Goal: Information Seeking & Learning: Check status

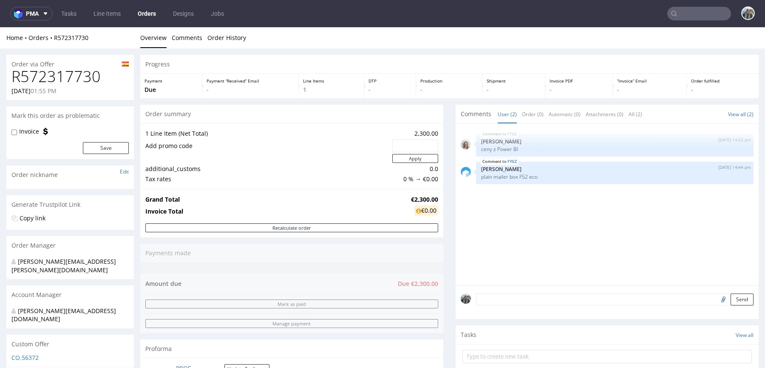
click at [49, 83] on h1 "R572317730" at bounding box center [69, 76] width 117 height 17
copy h1 "R572317730"
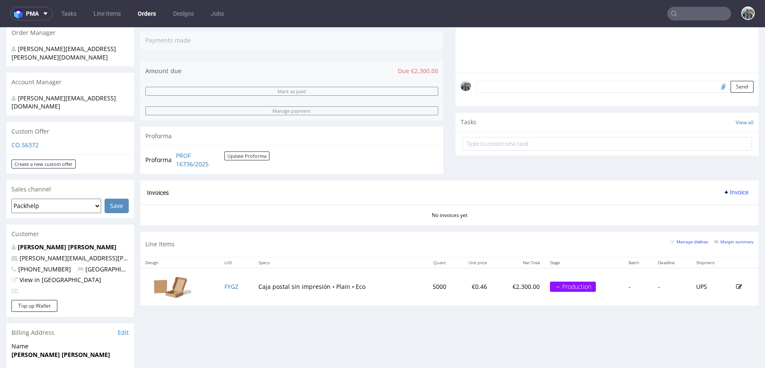
scroll to position [250, 0]
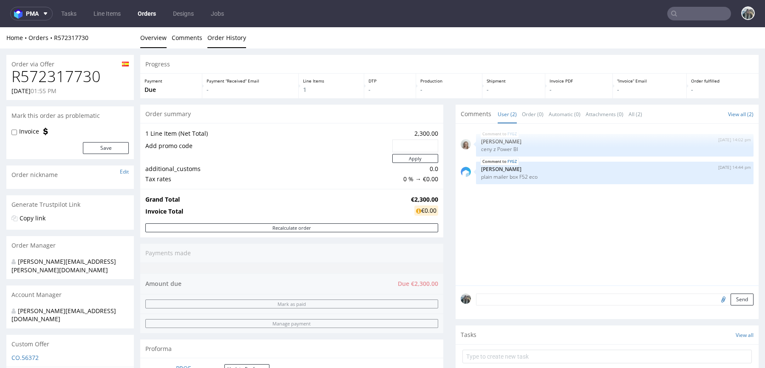
scroll to position [192, 0]
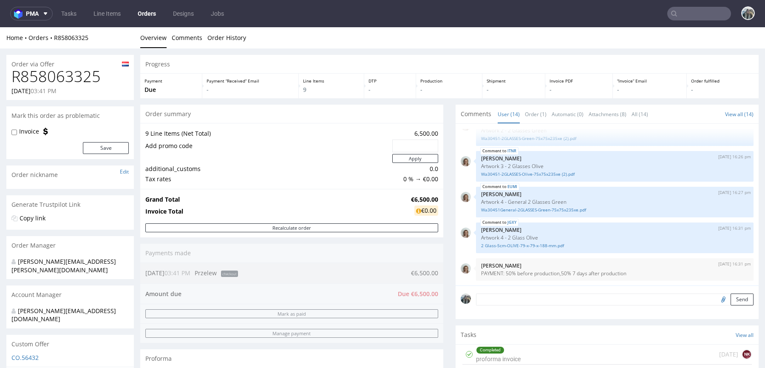
click at [91, 77] on h1 "R858063325" at bounding box center [69, 76] width 117 height 17
copy h1 "R858063325"
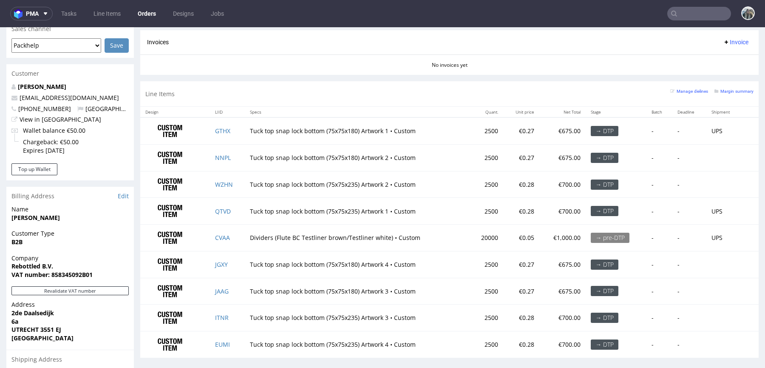
scroll to position [313, 0]
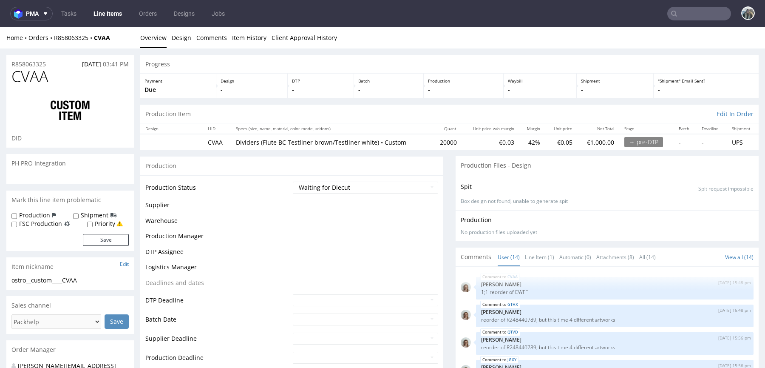
scroll to position [300, 0]
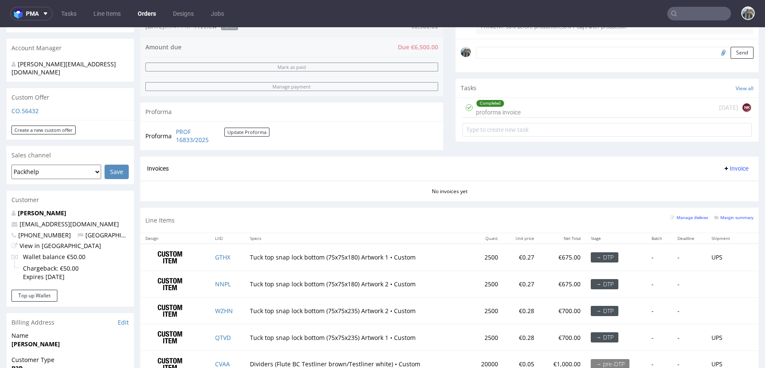
scroll to position [292, 0]
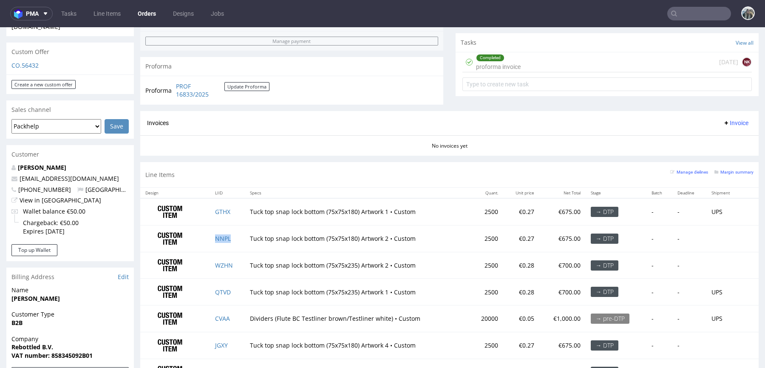
click at [235, 238] on td "NNPL" at bounding box center [227, 238] width 35 height 27
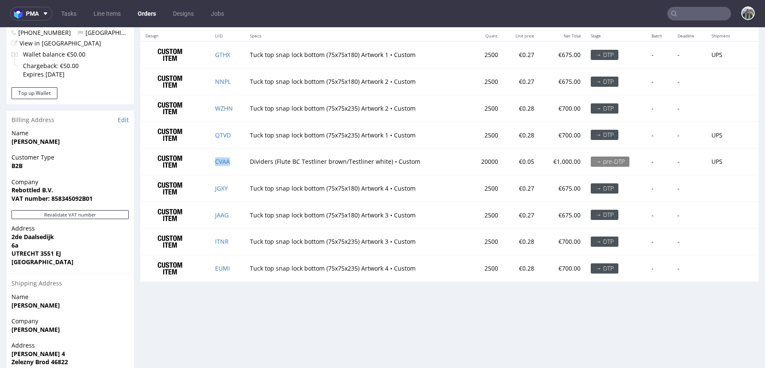
click at [233, 162] on td "CVAA" at bounding box center [227, 161] width 35 height 27
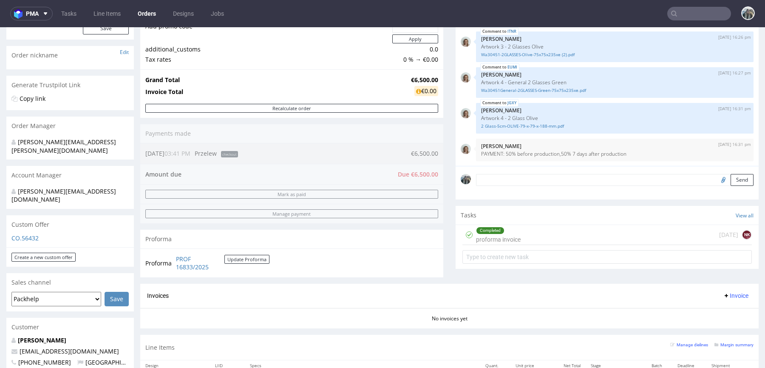
scroll to position [0, 0]
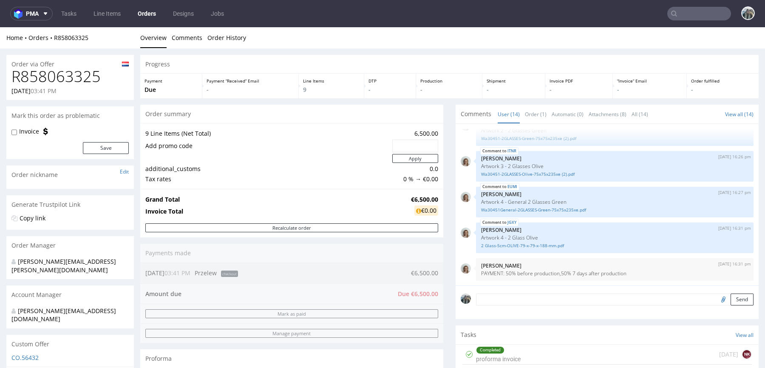
click at [65, 68] on h1 "R858063325" at bounding box center [69, 76] width 117 height 17
copy h1 "R858063325"
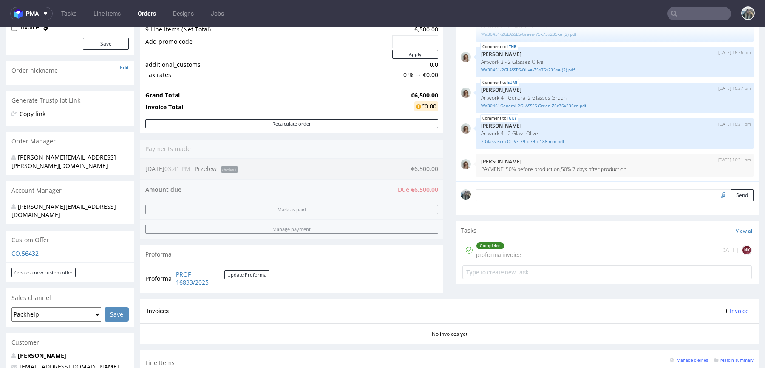
scroll to position [145, 0]
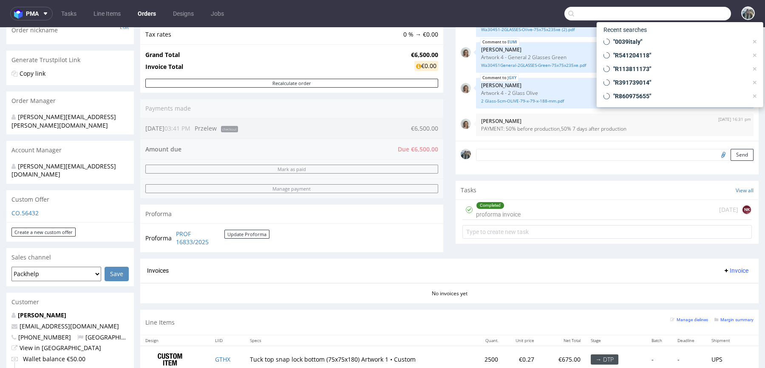
click at [679, 7] on input "text" at bounding box center [647, 14] width 167 height 14
paste input "R083734190"
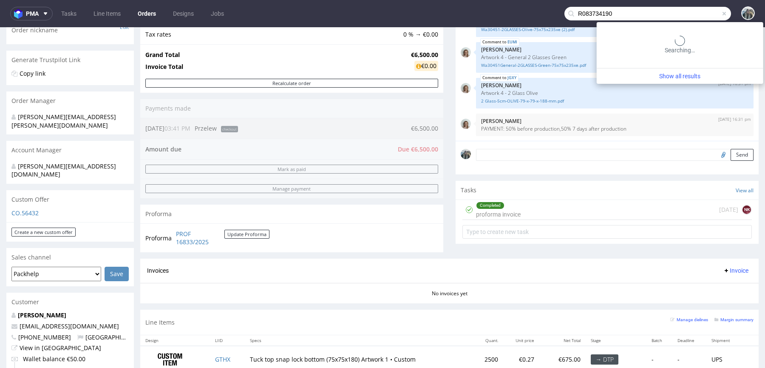
type input "R083734190"
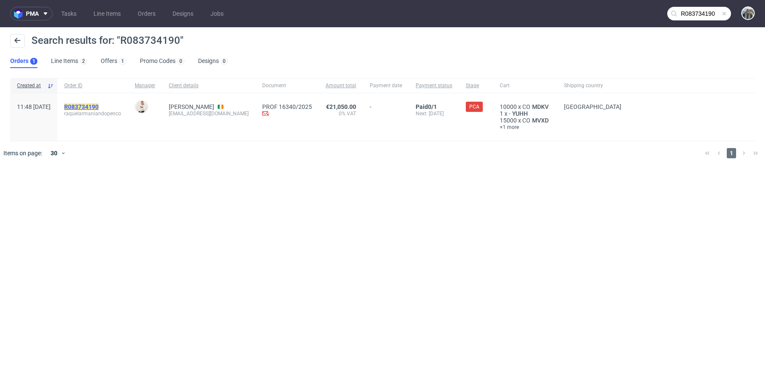
click at [99, 106] on mark "R083734190" at bounding box center [81, 106] width 34 height 7
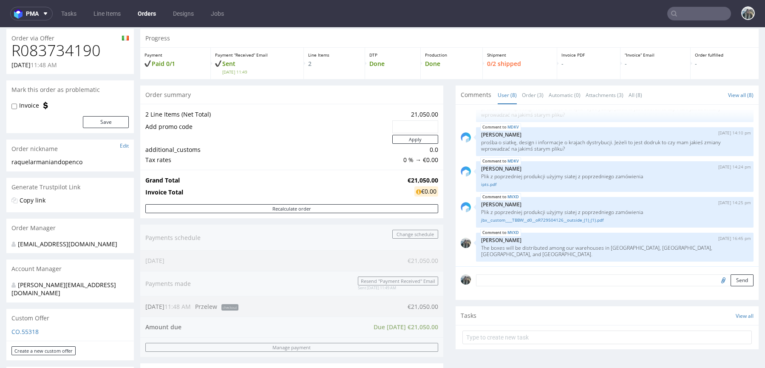
scroll to position [67, 0]
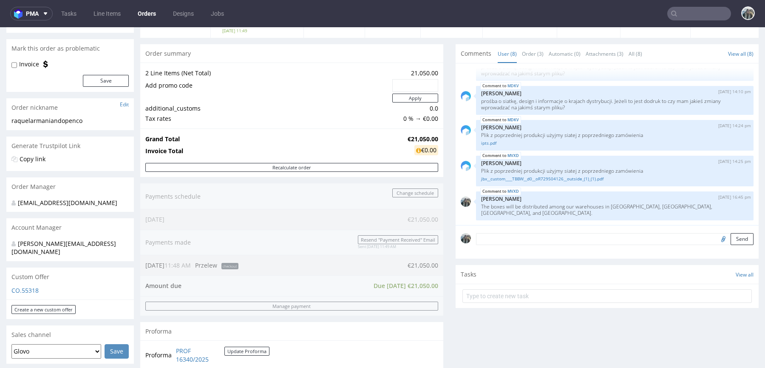
click at [704, 16] on input "text" at bounding box center [699, 14] width 64 height 14
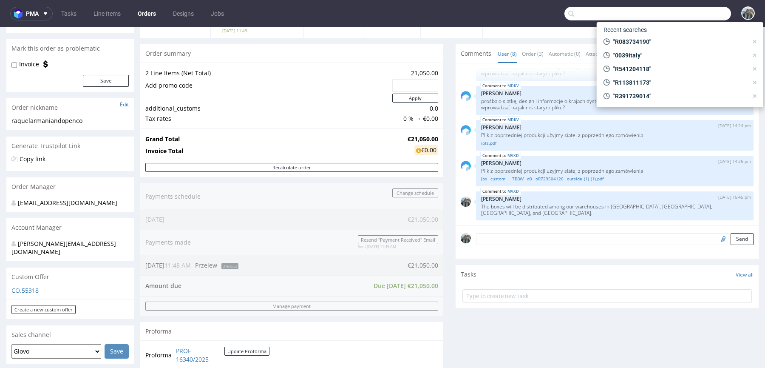
paste input "R769967942"
type input "R769967942"
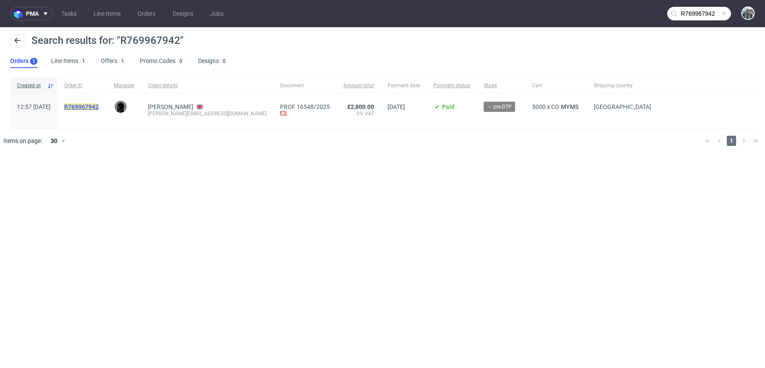
click at [99, 108] on mark "R769967942" at bounding box center [81, 106] width 34 height 7
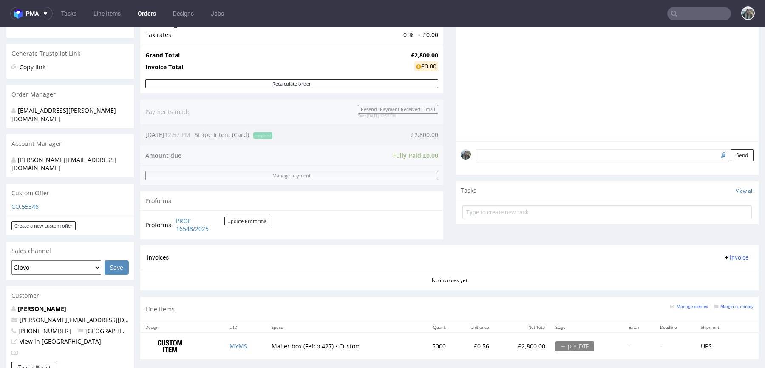
scroll to position [364, 0]
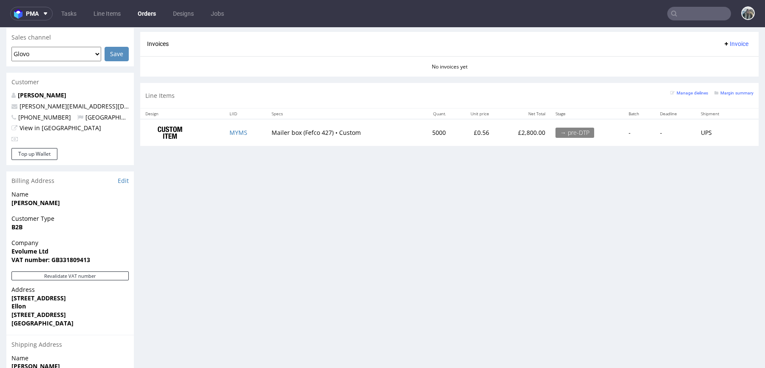
click at [694, 19] on input "text" at bounding box center [699, 14] width 64 height 14
paste input "R452468941"
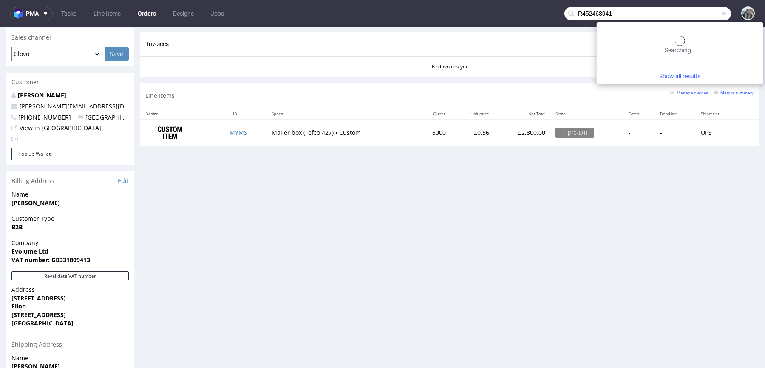
type input "R452468941"
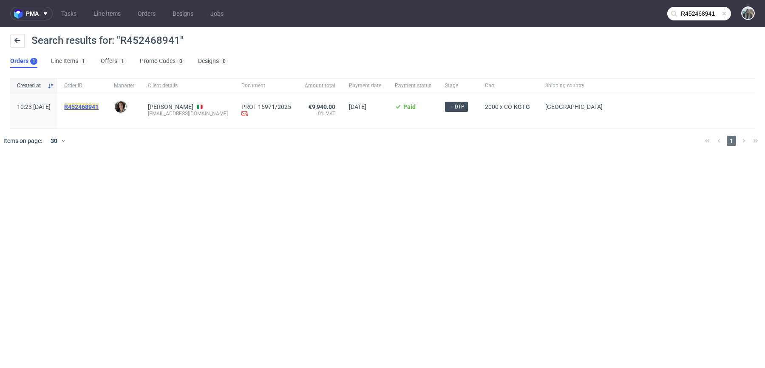
click at [99, 108] on mark "R452468941" at bounding box center [81, 106] width 34 height 7
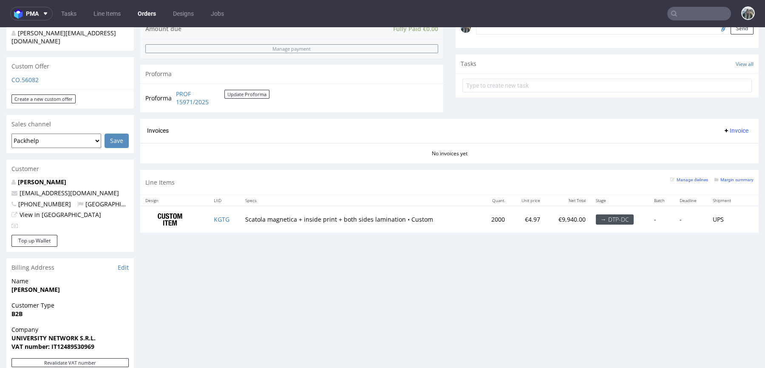
scroll to position [296, 0]
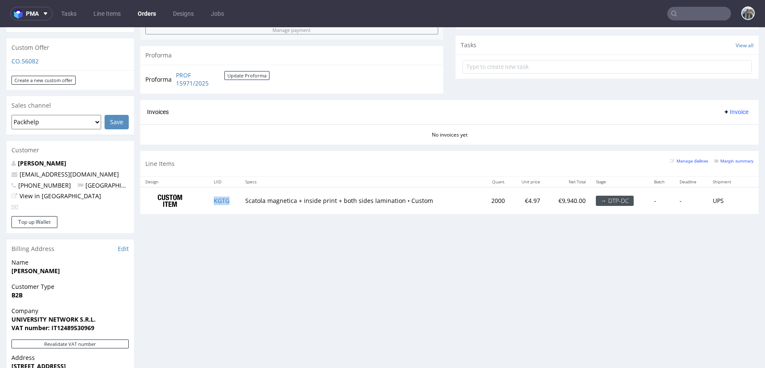
click at [218, 194] on td "KGTG" at bounding box center [224, 200] width 31 height 27
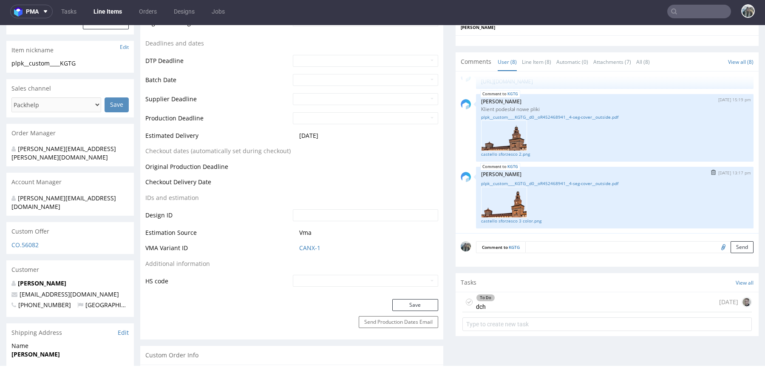
scroll to position [450, 0]
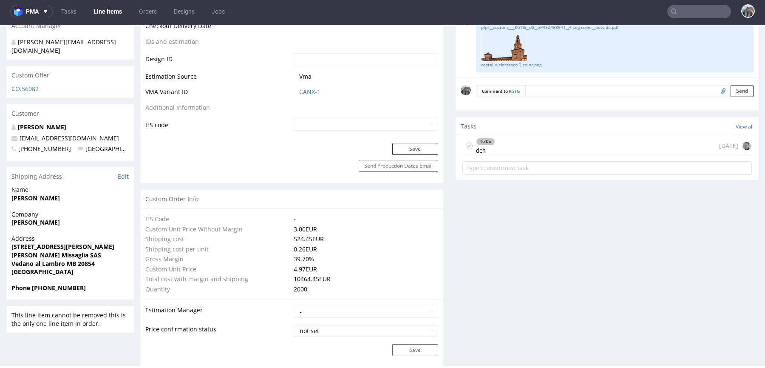
click at [499, 142] on div "To Do dch 3 days ago" at bounding box center [606, 146] width 289 height 20
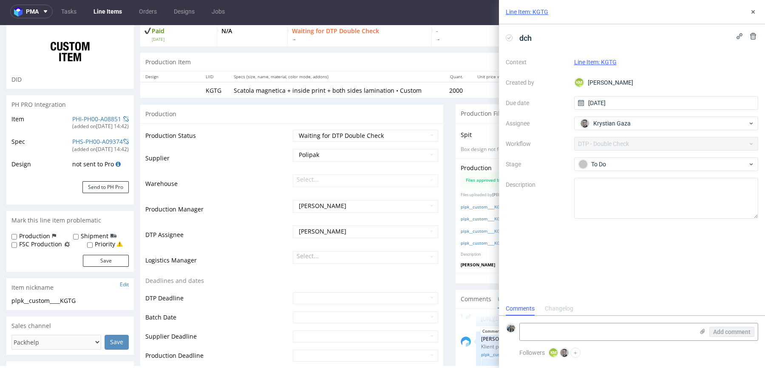
scroll to position [18, 0]
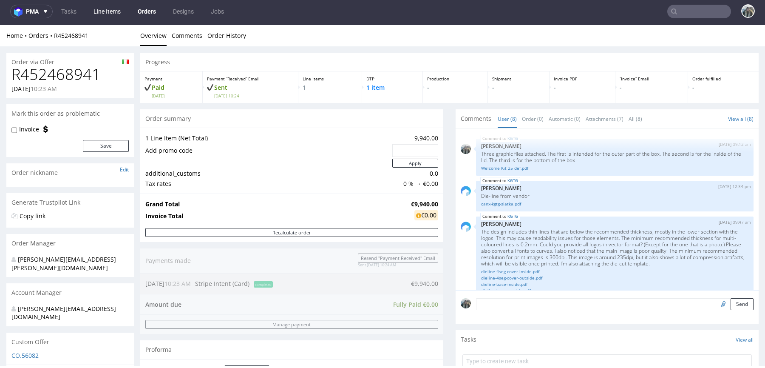
scroll to position [289, 0]
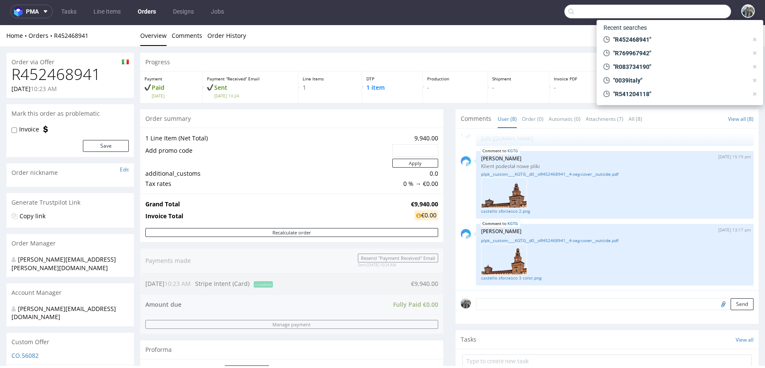
click at [690, 18] on input "text" at bounding box center [647, 12] width 167 height 14
paste input "R564640564"
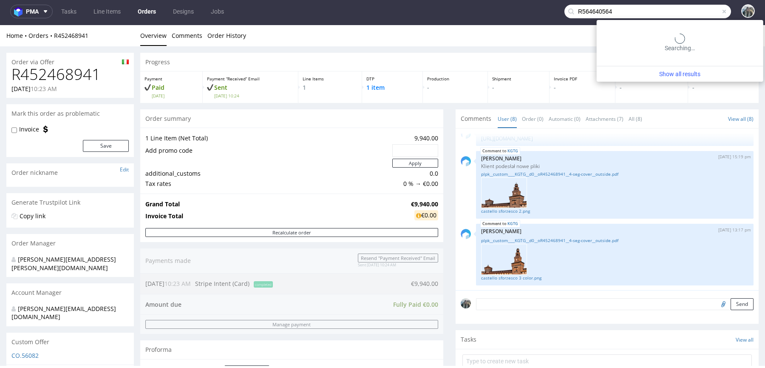
type input "R564640564"
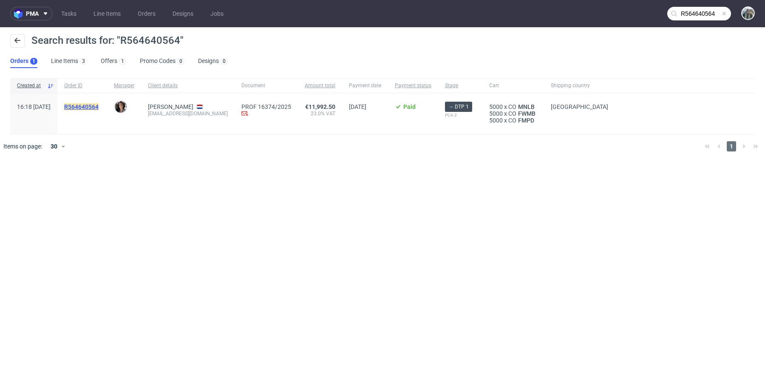
click at [99, 107] on mark "R564640564" at bounding box center [81, 106] width 34 height 7
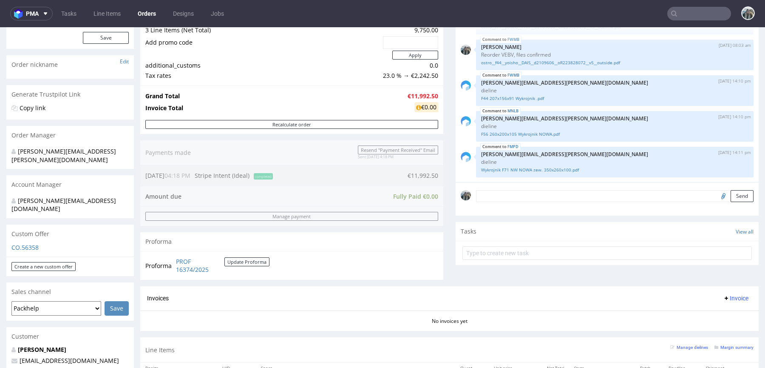
scroll to position [270, 0]
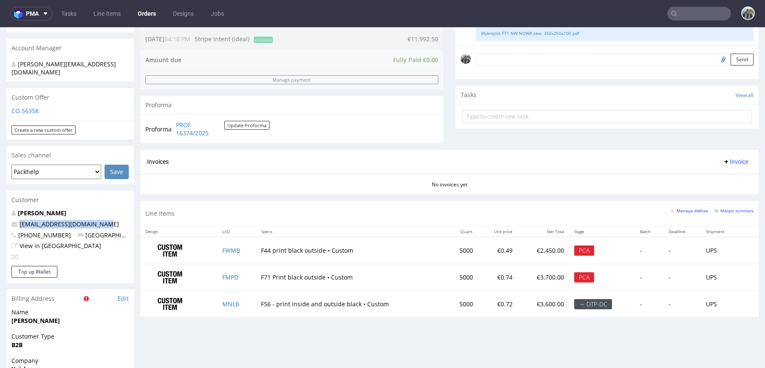
drag, startPoint x: 113, startPoint y: 209, endPoint x: 13, endPoint y: 207, distance: 99.9
click at [13, 220] on p "cecilekoeckhoven@gmail.com" at bounding box center [69, 224] width 117 height 9
copy span "cecilekoeckhoven@gmail.com"
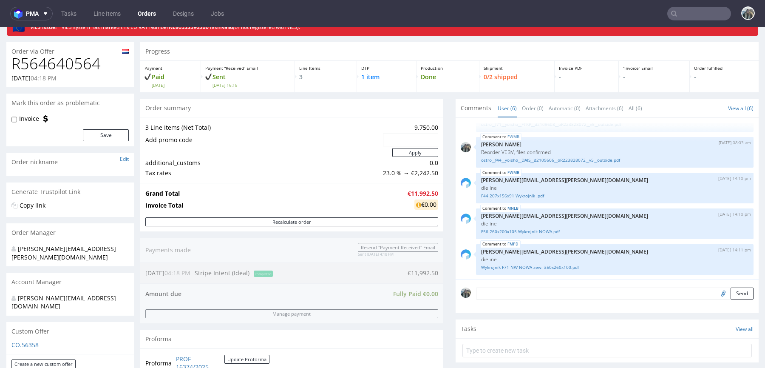
scroll to position [0, 0]
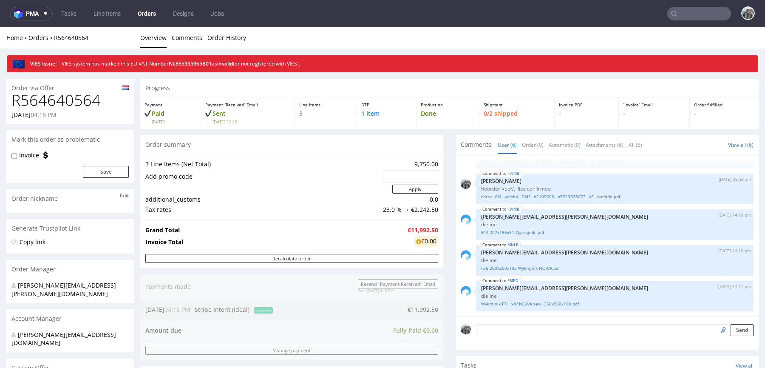
click at [75, 95] on h1 "R564640564" at bounding box center [69, 100] width 117 height 17
click at [68, 92] on h1 "R564640564" at bounding box center [69, 100] width 117 height 17
copy h1 "R564640564"
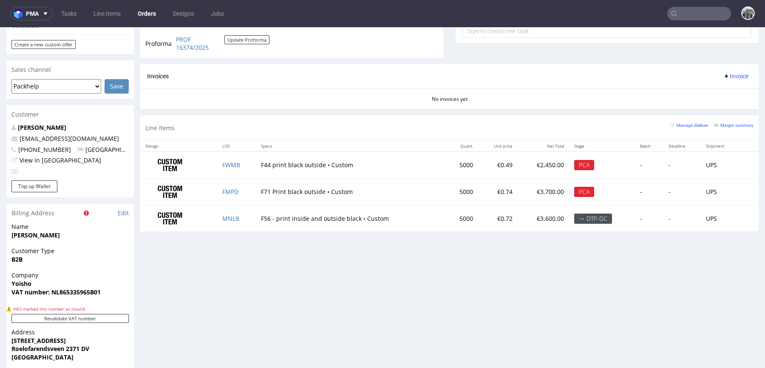
scroll to position [404, 0]
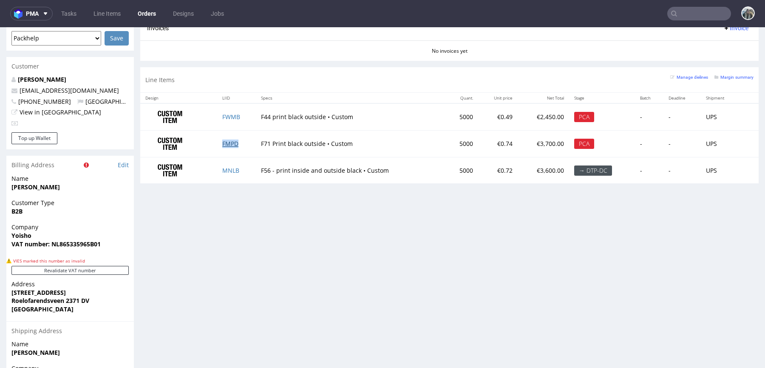
click at [226, 142] on link "FMPD" at bounding box center [230, 143] width 16 height 8
click at [227, 115] on link "FWMB" at bounding box center [231, 117] width 18 height 8
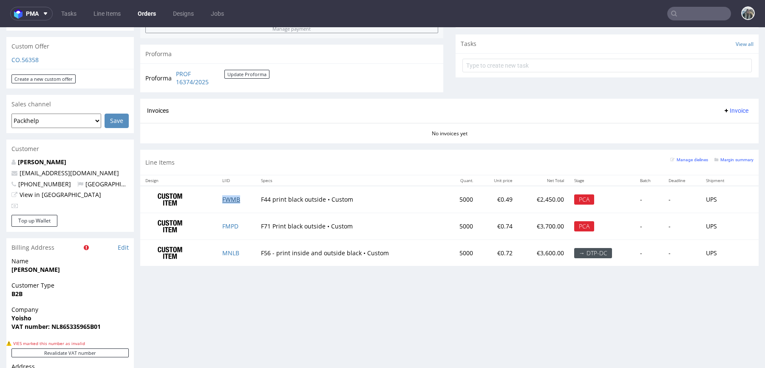
scroll to position [360, 0]
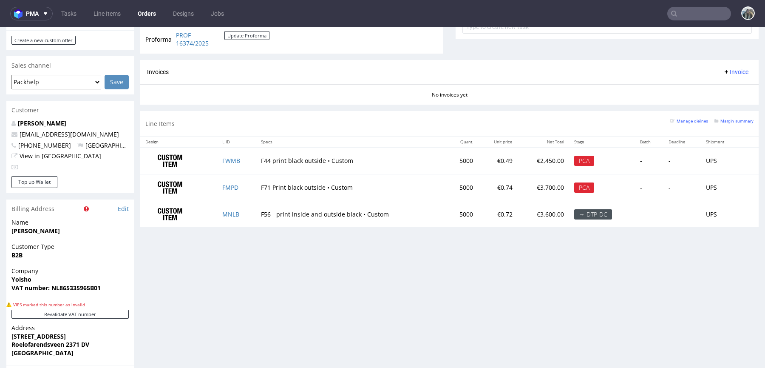
click at [57, 119] on div "cecile koeckhoven cecilekoeckhoven@gmail.com +31614451856 Netherlands View in H…" at bounding box center [70, 147] width 128 height 57
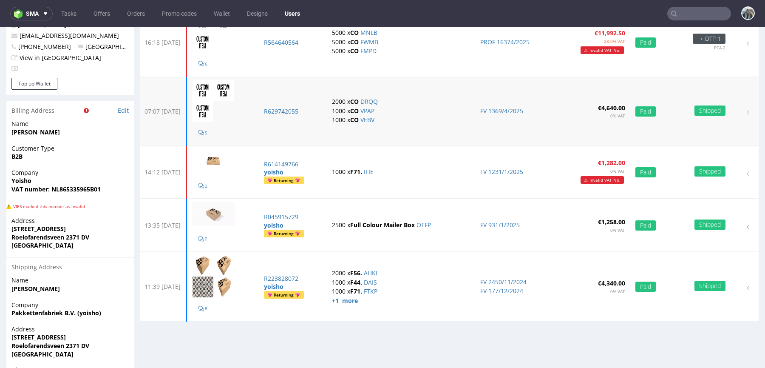
scroll to position [96, 0]
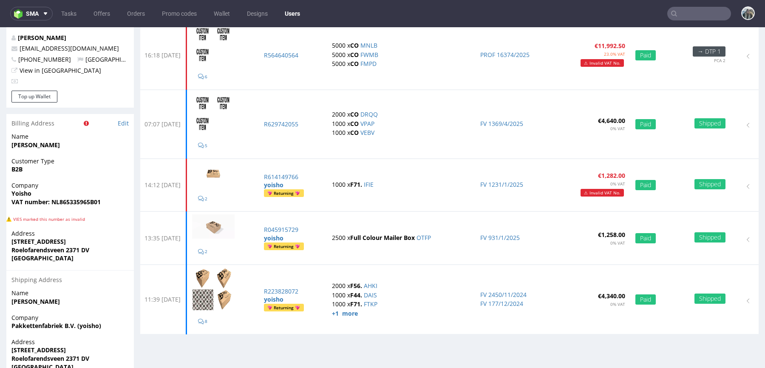
click at [701, 8] on input "text" at bounding box center [699, 14] width 64 height 14
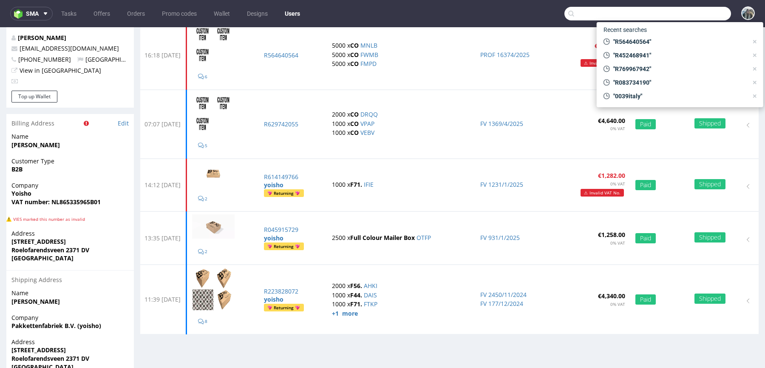
paste input "R860975655"
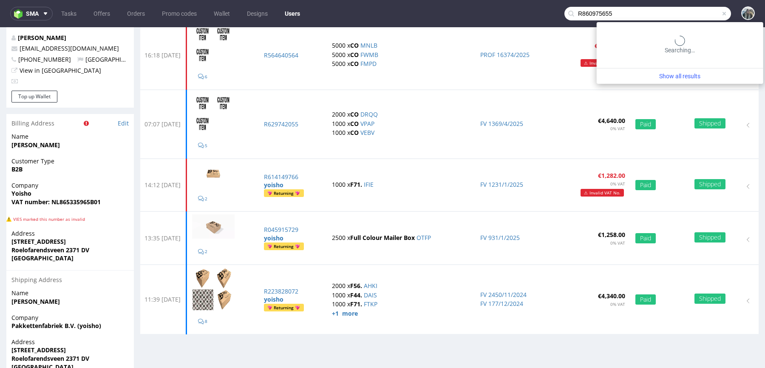
type input "R860975655"
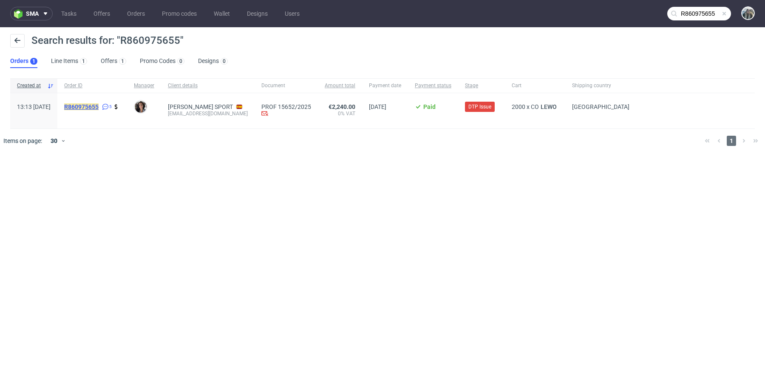
click at [99, 109] on mark "R860975655" at bounding box center [81, 106] width 34 height 7
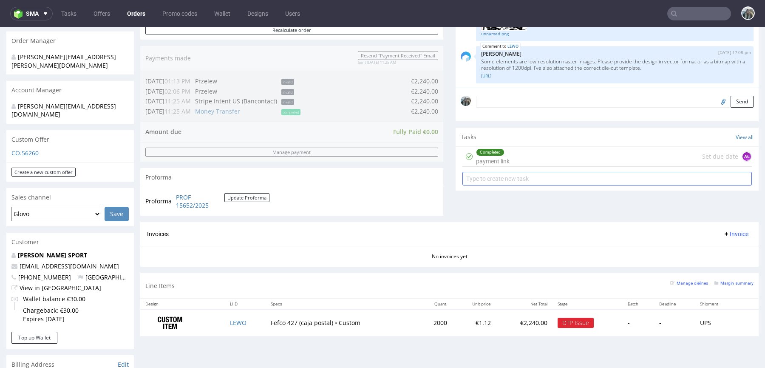
scroll to position [202, 0]
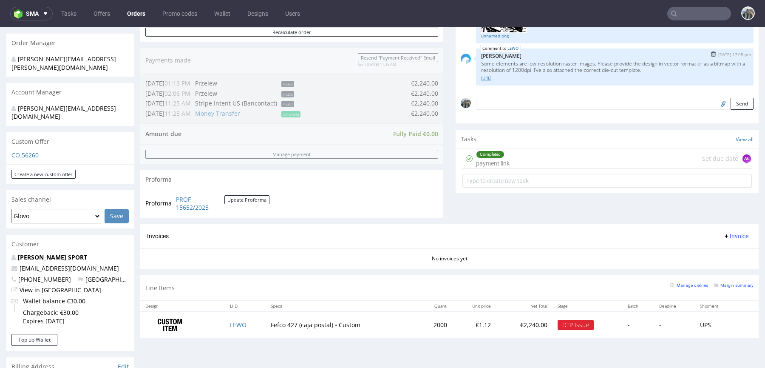
click at [519, 75] on link "R860975655__dieline.ai" at bounding box center [614, 78] width 267 height 6
click at [688, 13] on input "text" at bounding box center [699, 14] width 64 height 14
paste input "R019200081"
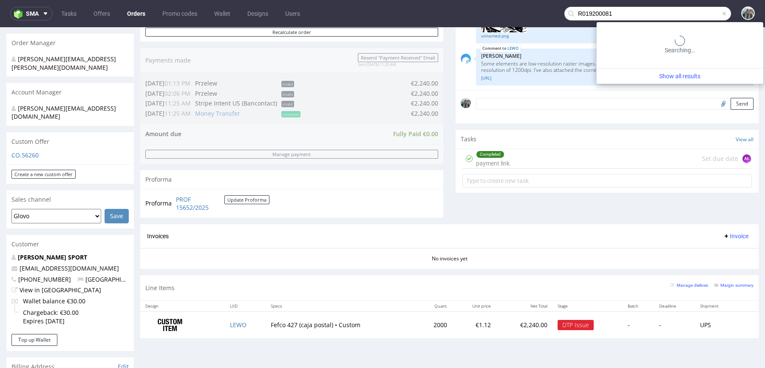
type input "R019200081"
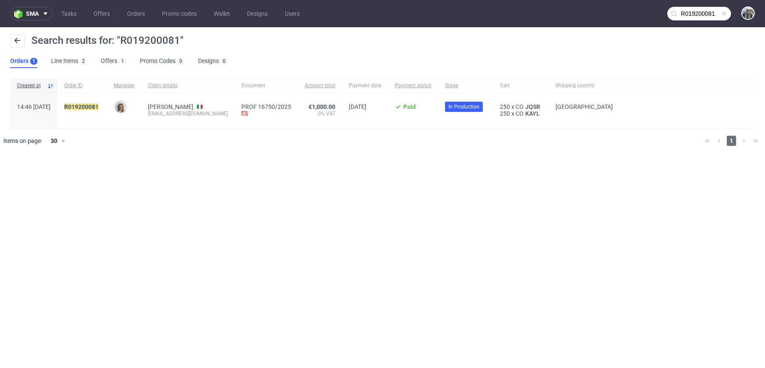
click at [100, 111] on span "R019200081" at bounding box center [82, 110] width 36 height 15
click at [99, 106] on mark "R019200081" at bounding box center [81, 106] width 34 height 7
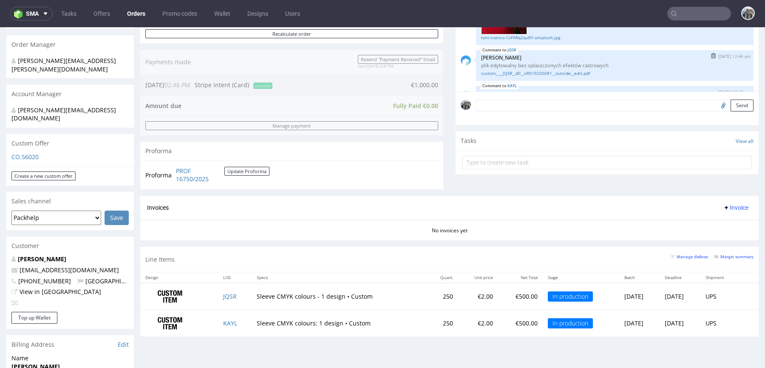
scroll to position [215, 0]
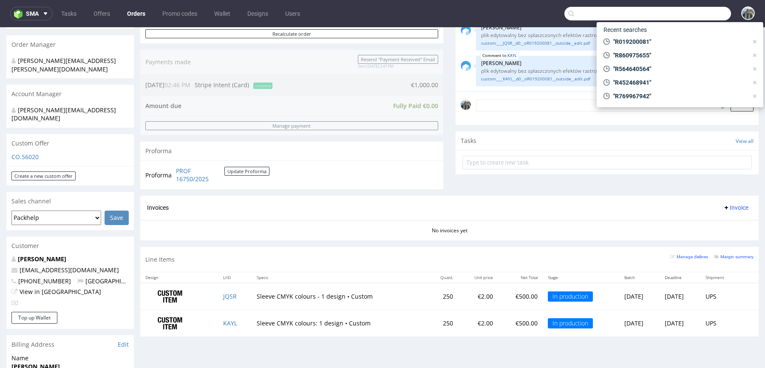
click at [694, 15] on input "text" at bounding box center [647, 14] width 167 height 14
paste input "R594468883"
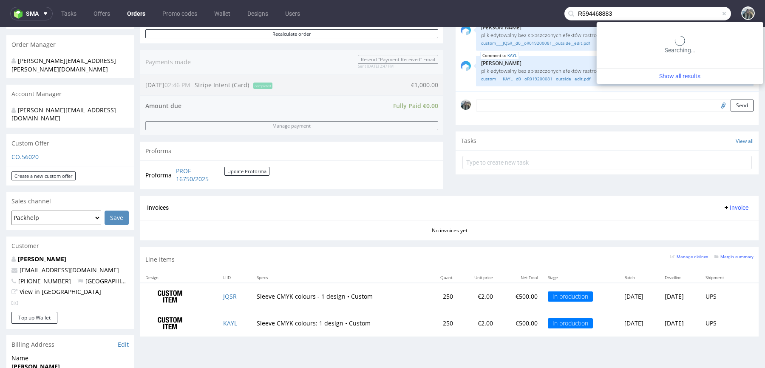
type input "R594468883"
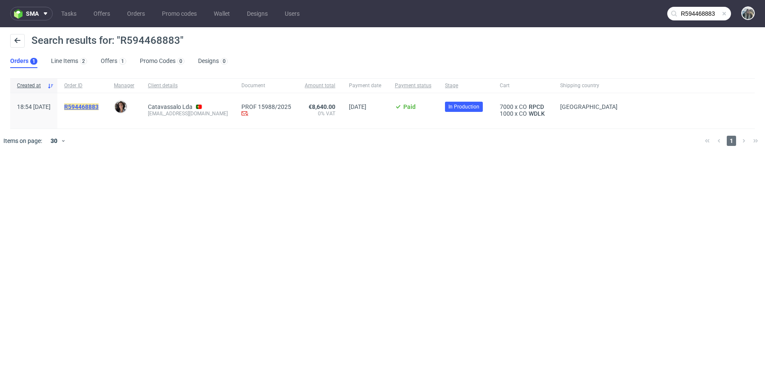
click at [99, 106] on mark "R594468883" at bounding box center [81, 106] width 34 height 7
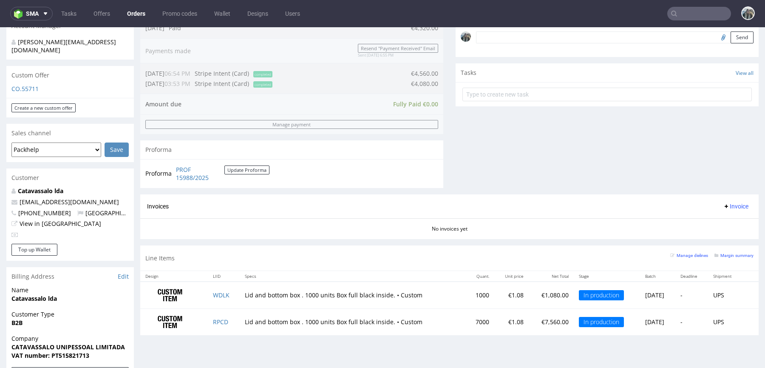
scroll to position [369, 0]
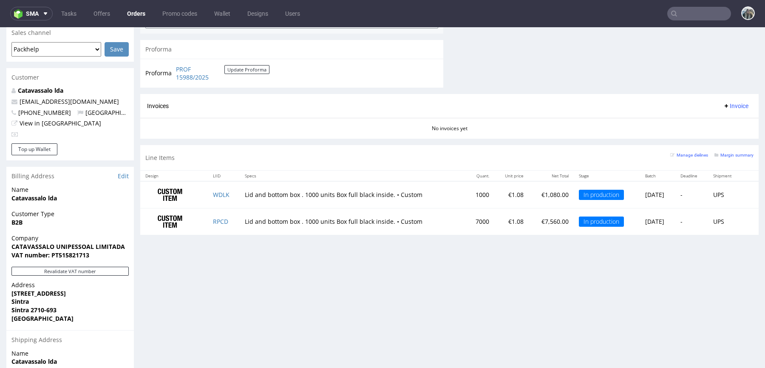
click at [688, 14] on input "text" at bounding box center [699, 14] width 64 height 14
paste input "R541204118"
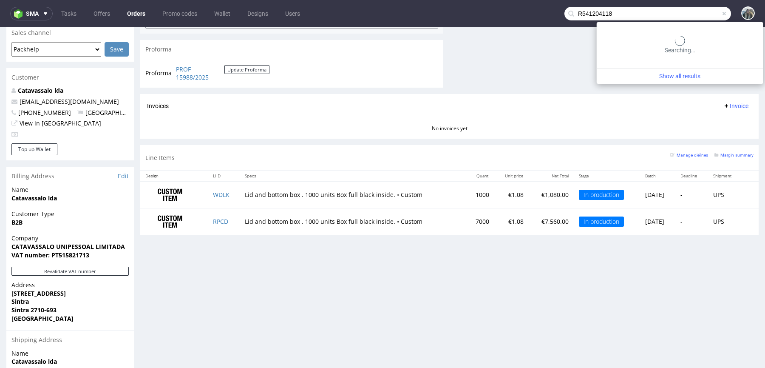
type input "R541204118"
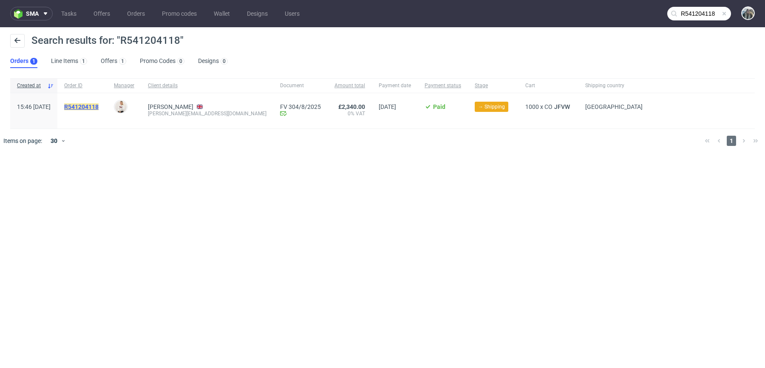
click at [99, 108] on mark "R541204118" at bounding box center [81, 106] width 34 height 7
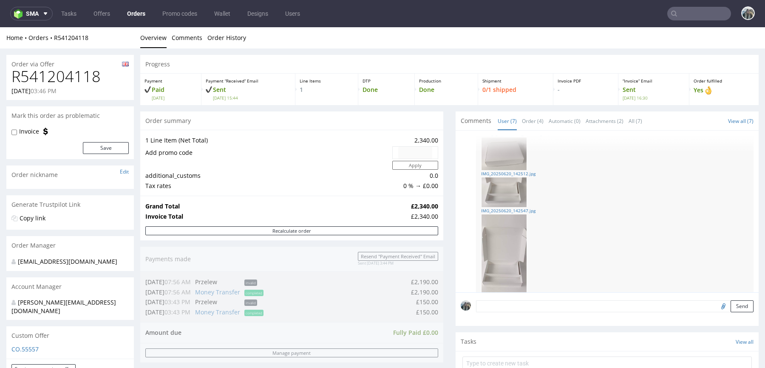
scroll to position [361, 0]
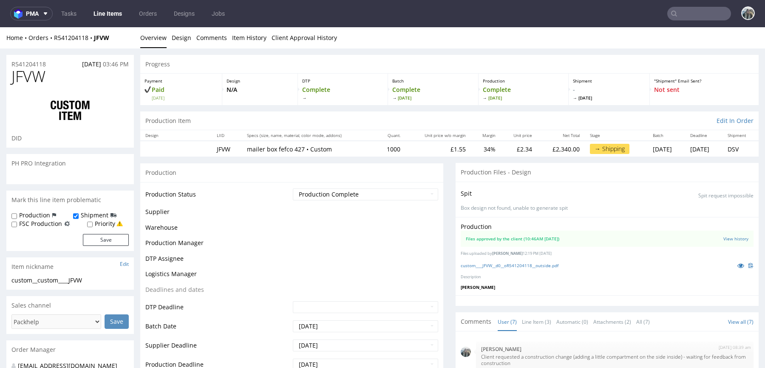
select select "in_progress"
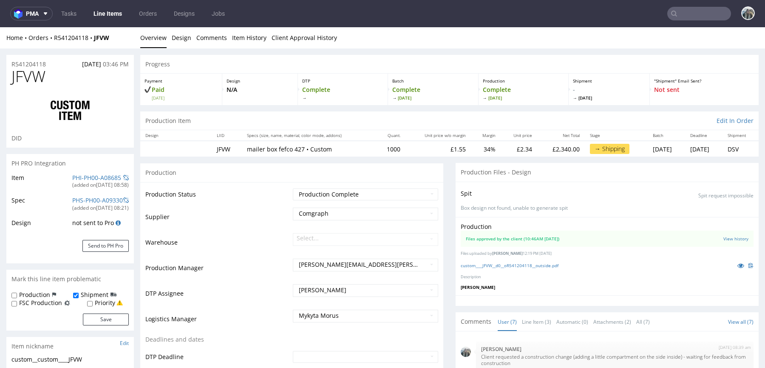
scroll to position [304, 0]
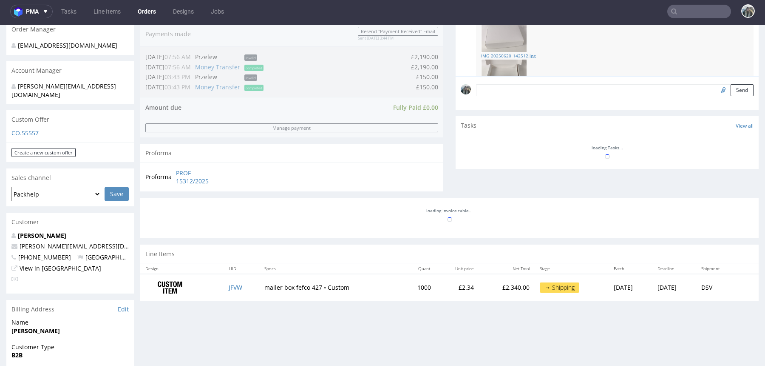
scroll to position [304, 0]
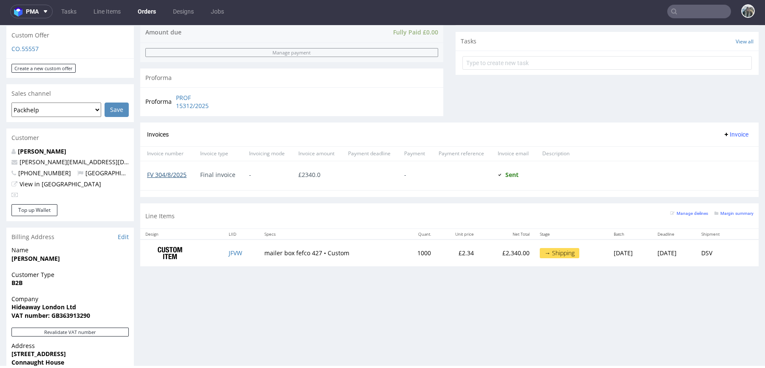
click at [179, 175] on link "FV 304/8/2025" at bounding box center [167, 174] width 40 height 8
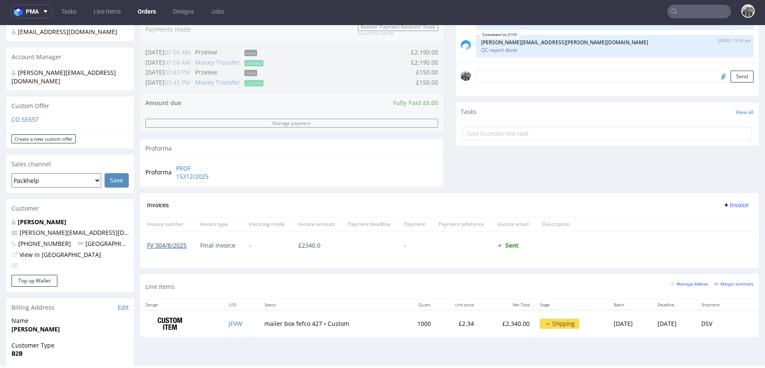
scroll to position [159, 0]
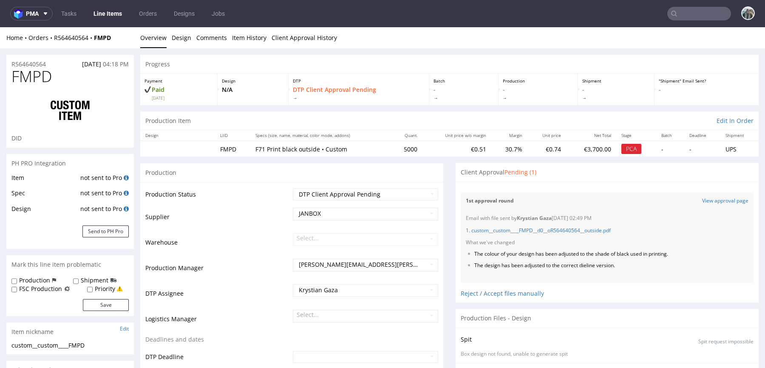
scroll to position [69, 0]
click at [595, 229] on link "1. custom__custom____FMPD__d0__oR564640564__outside.pdf" at bounding box center [538, 230] width 145 height 7
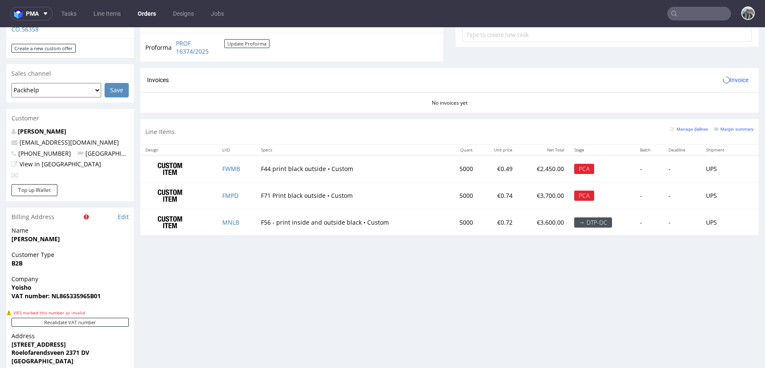
scroll to position [425, 0]
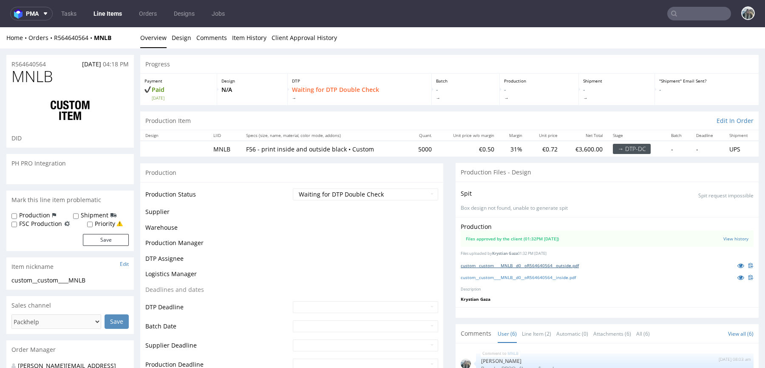
scroll to position [69, 0]
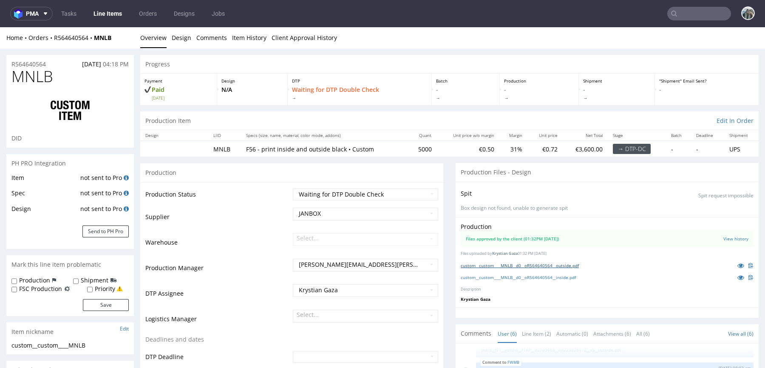
click at [541, 263] on link "custom__custom____MNLB__d0__oR564640564__outside.pdf" at bounding box center [520, 265] width 118 height 6
click at [541, 274] on link "custom__custom____MNLB__d0__oR564640564__inside.pdf" at bounding box center [518, 277] width 115 height 6
click at [737, 264] on icon at bounding box center [740, 265] width 7 height 6
click at [737, 276] on icon at bounding box center [740, 277] width 7 height 6
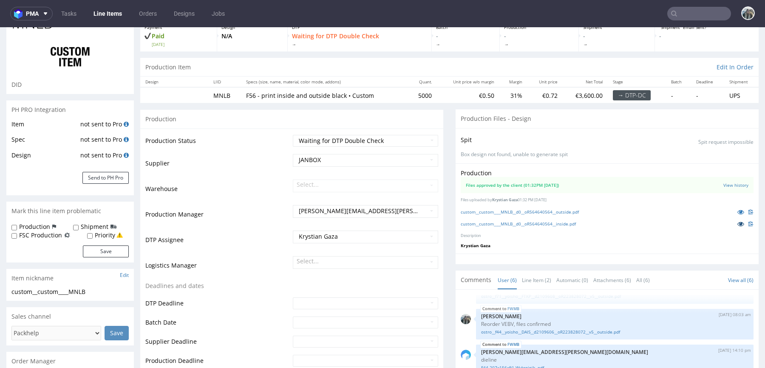
scroll to position [59, 0]
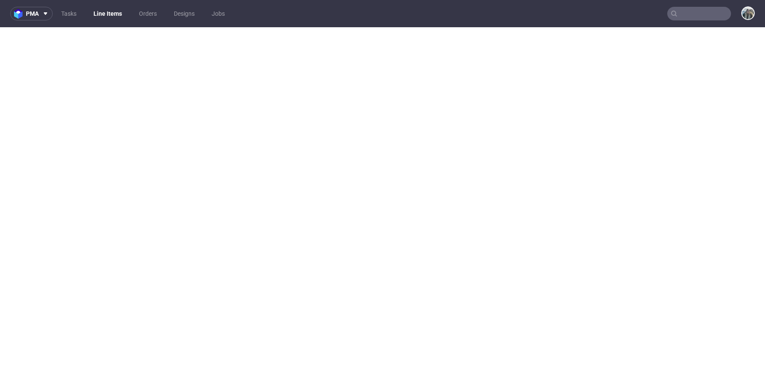
select select "in_progress"
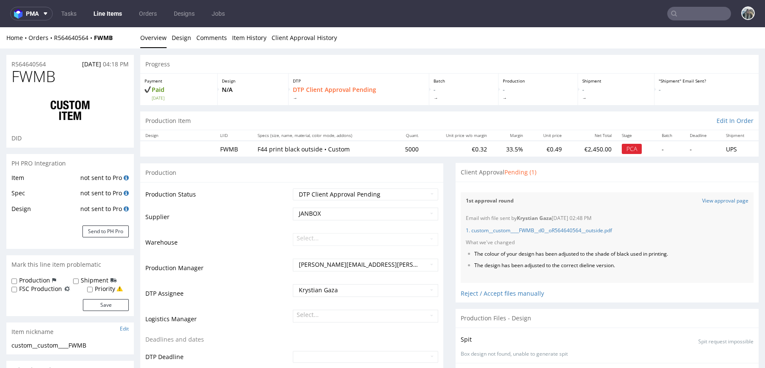
scroll to position [69, 0]
click at [580, 227] on link "1. custom__custom____FWMB__d0__oR564640564__outside.pdf" at bounding box center [539, 230] width 146 height 7
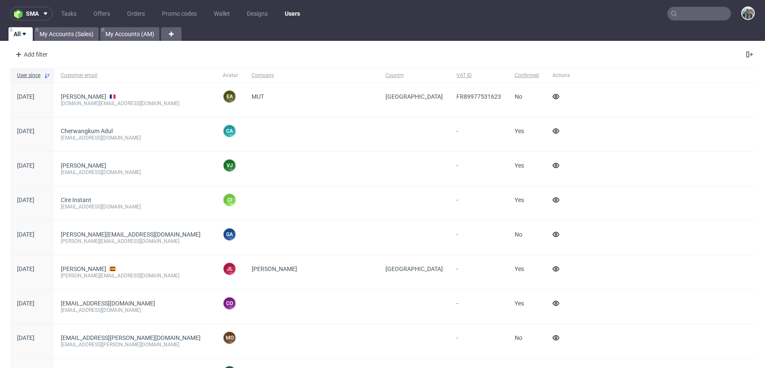
click at [689, 17] on input "text" at bounding box center [699, 14] width 64 height 14
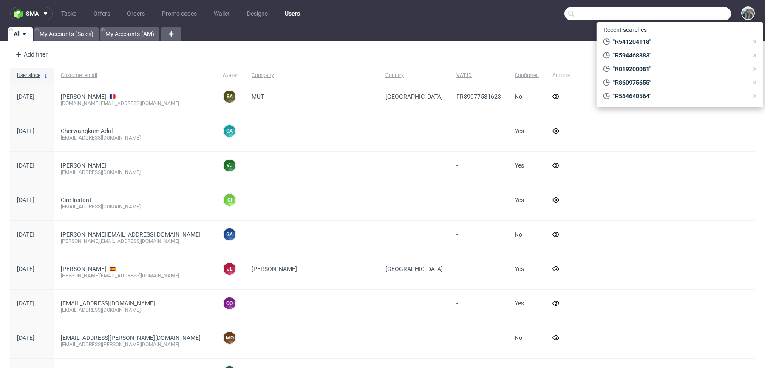
paste input "schlafzimmer"
type input "schlafzimmer"
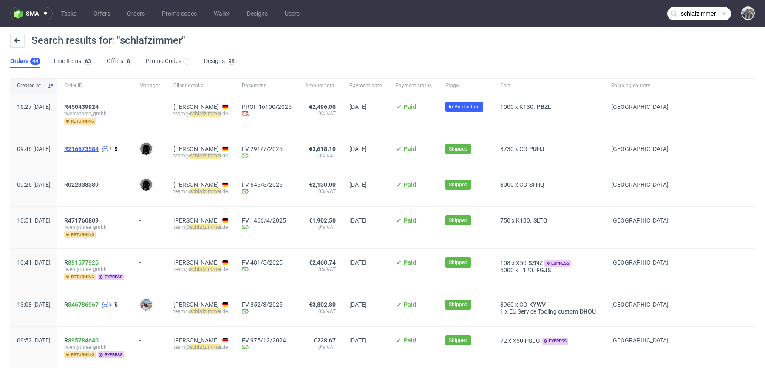
click at [99, 145] on span "R216673584" at bounding box center [81, 148] width 34 height 7
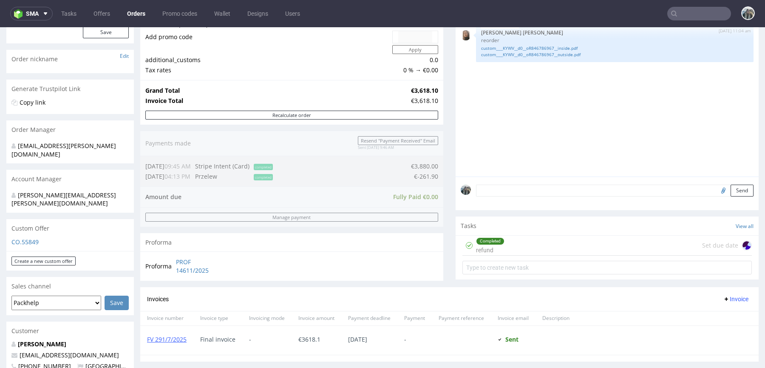
scroll to position [62, 0]
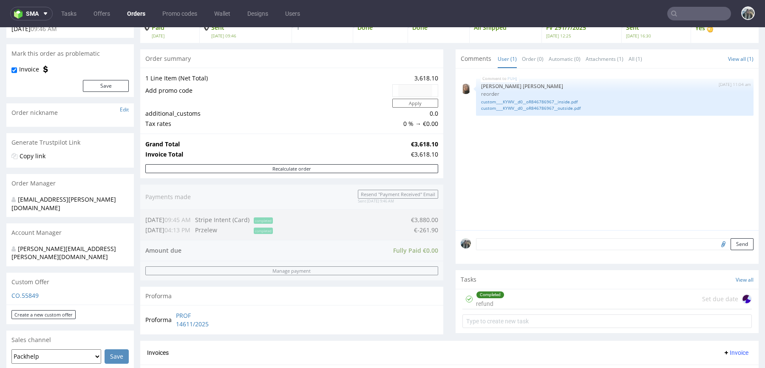
click at [672, 17] on input "text" at bounding box center [699, 14] width 64 height 14
paste input "evolume"
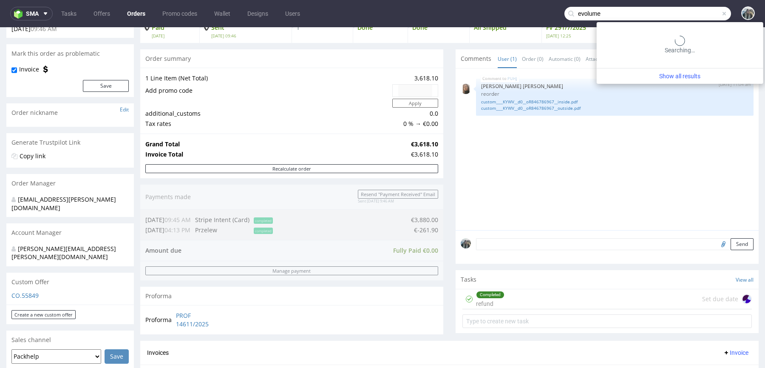
type input "evolume"
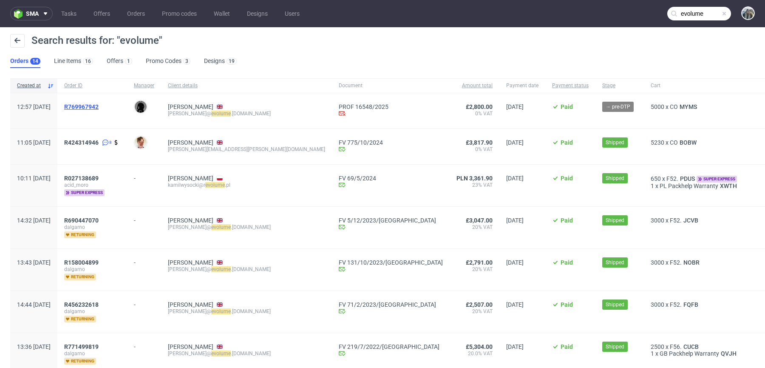
click at [99, 103] on span "R769967942" at bounding box center [81, 106] width 34 height 7
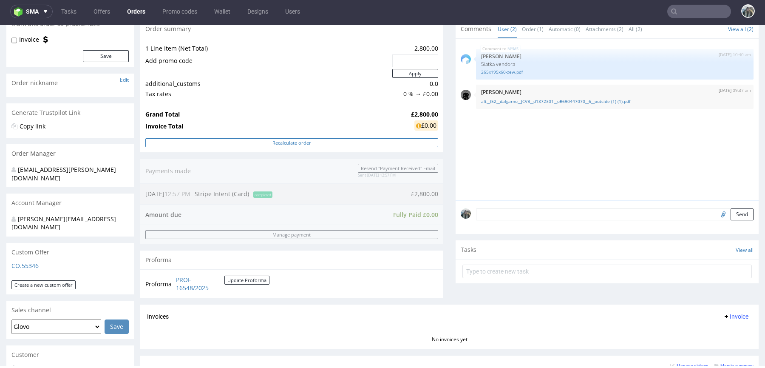
scroll to position [190, 0]
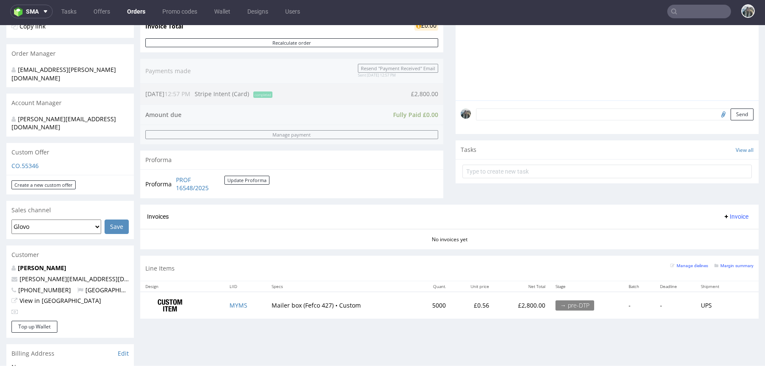
click at [231, 298] on td "MYMS" at bounding box center [245, 305] width 42 height 27
click at [232, 302] on link "MYMS" at bounding box center [239, 305] width 18 height 8
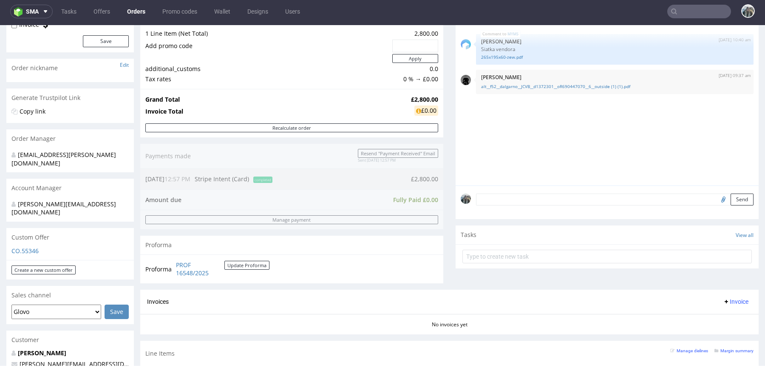
scroll to position [0, 0]
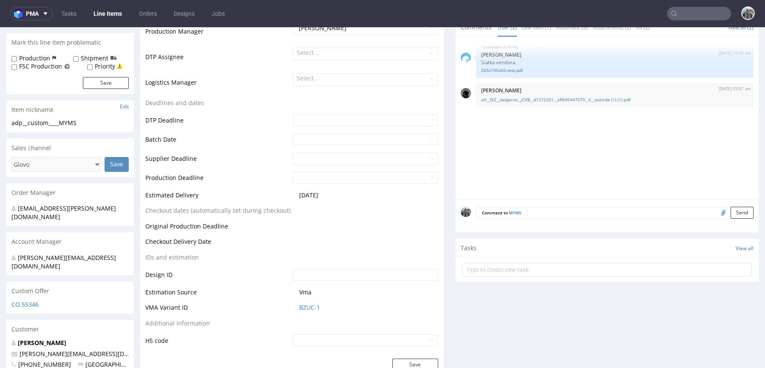
scroll to position [274, 0]
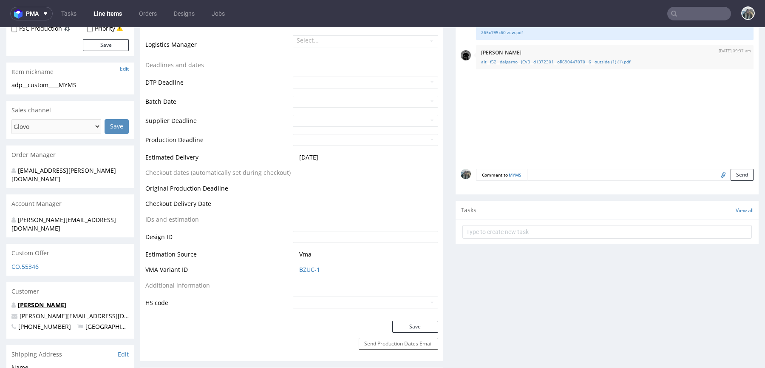
click at [42, 301] on link "[PERSON_NAME]" at bounding box center [42, 305] width 48 height 8
click at [515, 54] on p "[PERSON_NAME]" at bounding box center [614, 52] width 267 height 6
click at [552, 61] on link "alt__f52__dalgarno__JCVB__d1372301__oR690447070__6__outside (1) (1).pdf" at bounding box center [614, 62] width 267 height 6
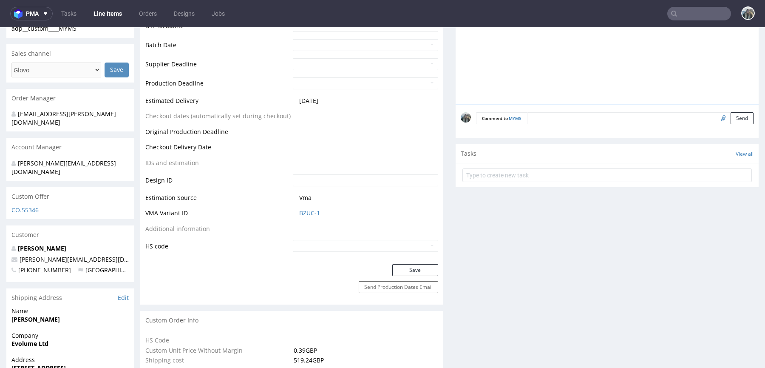
scroll to position [0, 0]
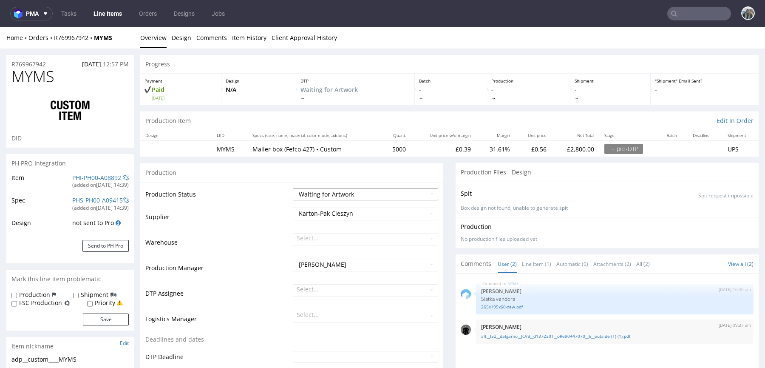
click at [371, 190] on select "Waiting for Artwork Waiting for Diecut Waiting for Mockup Waiting for DTP Waiti…" at bounding box center [365, 194] width 145 height 12
select select "pre_dtp_waiting_for_diecut"
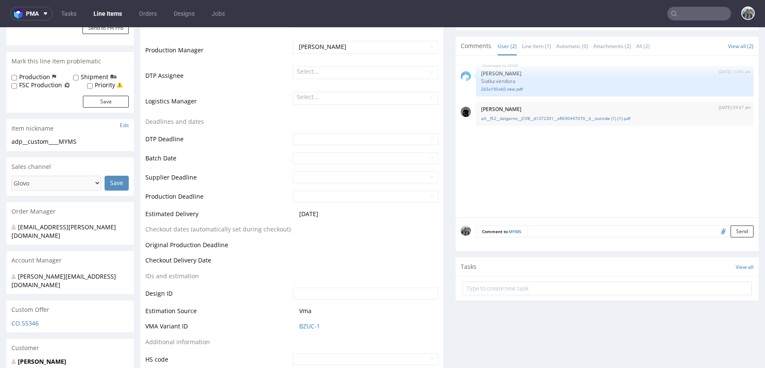
scroll to position [264, 0]
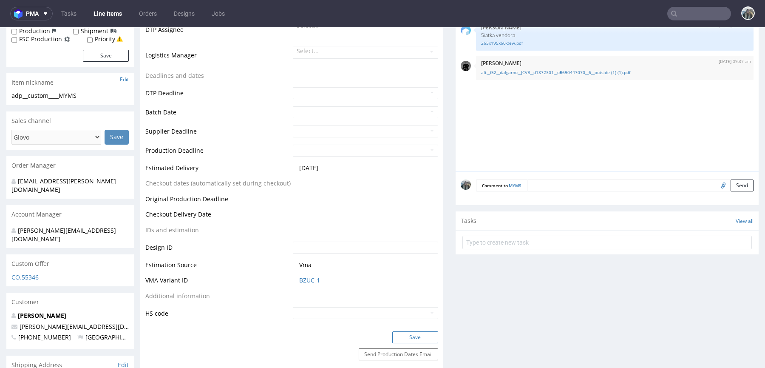
click at [401, 337] on button "Save" at bounding box center [415, 337] width 46 height 12
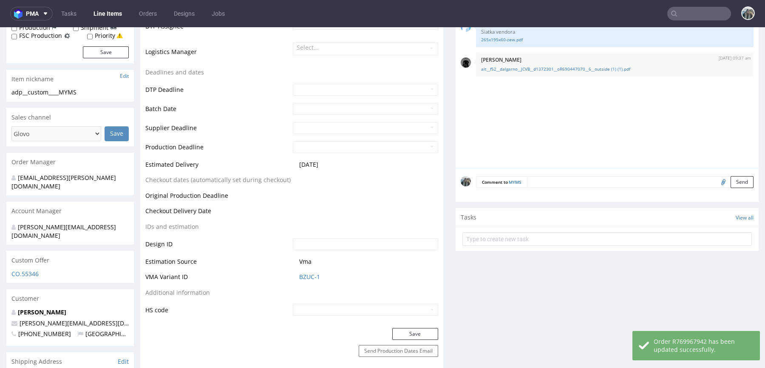
scroll to position [196, 0]
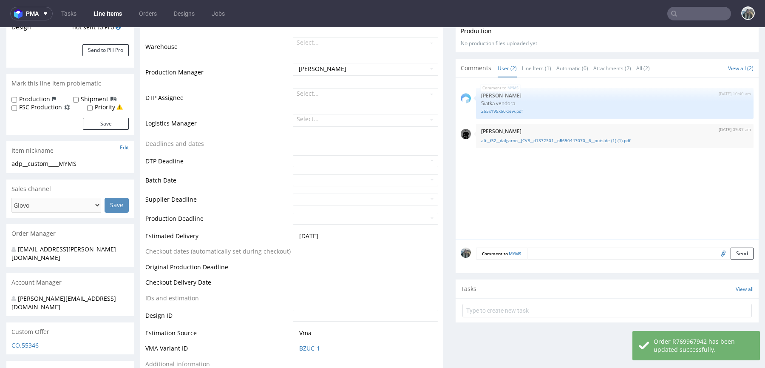
click at [530, 255] on textarea at bounding box center [640, 253] width 227 height 12
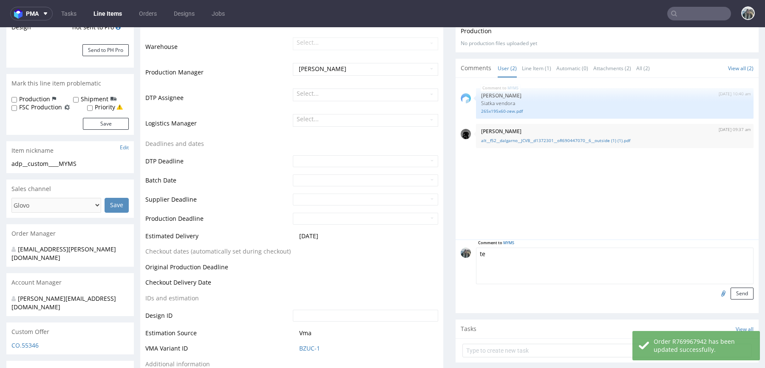
type textarea "t"
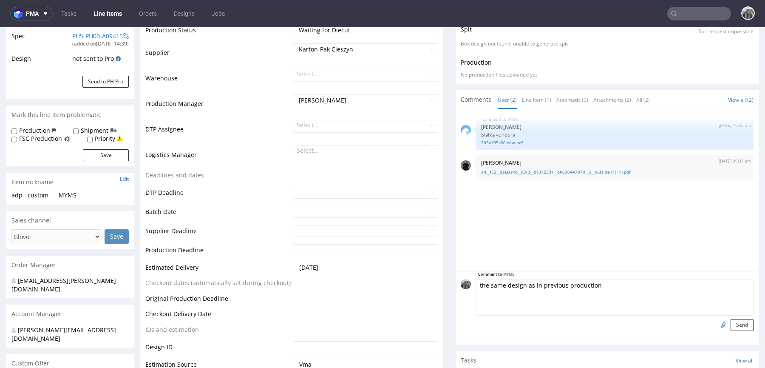
scroll to position [232, 0]
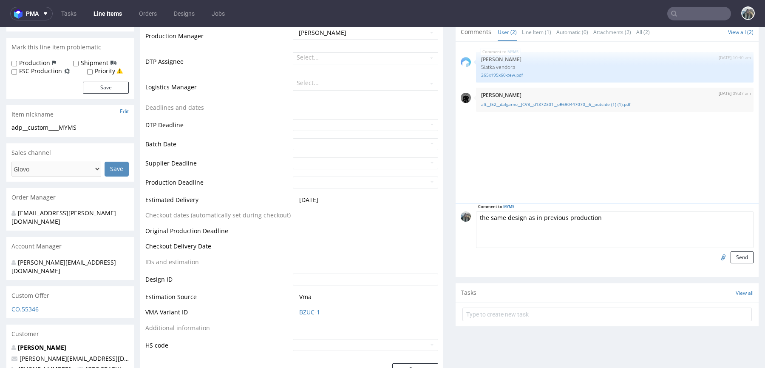
click at [519, 221] on textarea "the same design as in previous production" at bounding box center [615, 229] width 278 height 37
paste textarea "JCVB"
click at [733, 264] on div "Comment to MYMS reorder JCVB Send" at bounding box center [607, 240] width 303 height 74
click at [733, 263] on div "Comment to MYMS reorder JCVB Send" at bounding box center [607, 240] width 303 height 74
click at [596, 226] on textarea "reorder JCVB" at bounding box center [615, 229] width 278 height 37
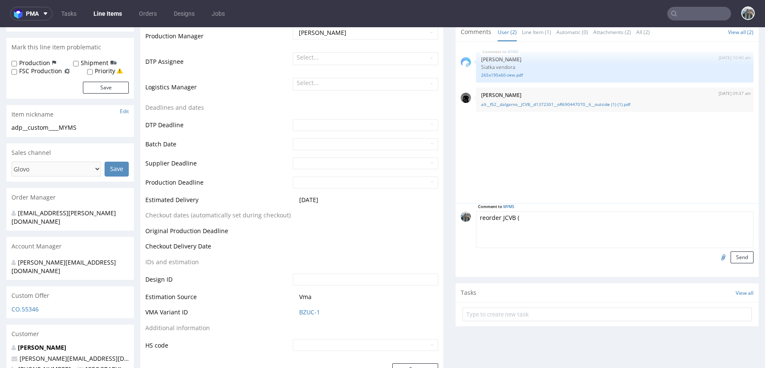
paste textarea "[URL][DOMAIN_NAME]"
type textarea "reorder JCVB ([URL][DOMAIN_NAME])"
click at [731, 251] on button "Send" at bounding box center [742, 257] width 23 height 12
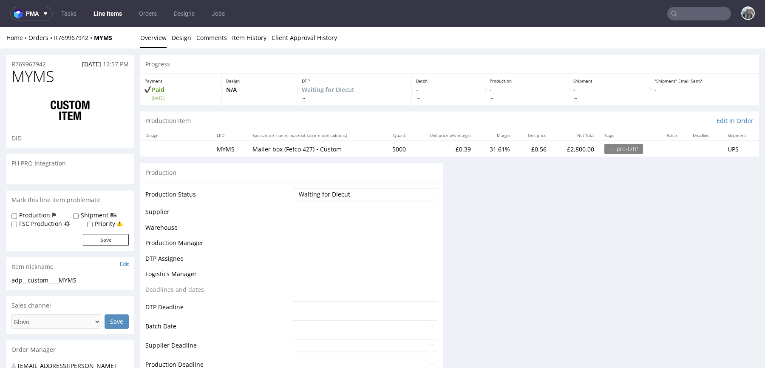
scroll to position [0, 0]
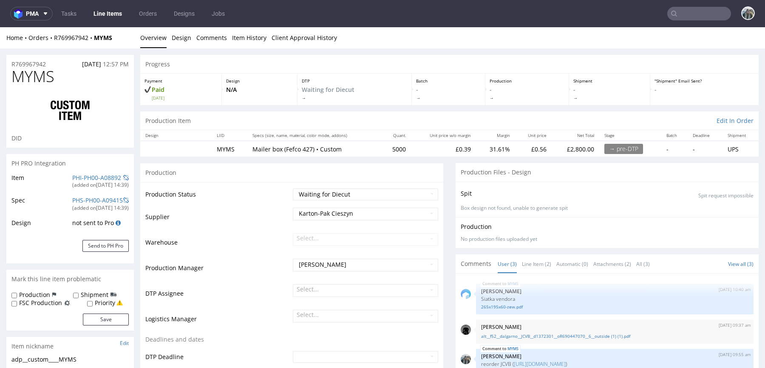
click at [38, 81] on span "MYMS" at bounding box center [32, 76] width 43 height 17
click at [37, 81] on span "MYMS" at bounding box center [32, 76] width 43 height 17
copy span "MYMS"
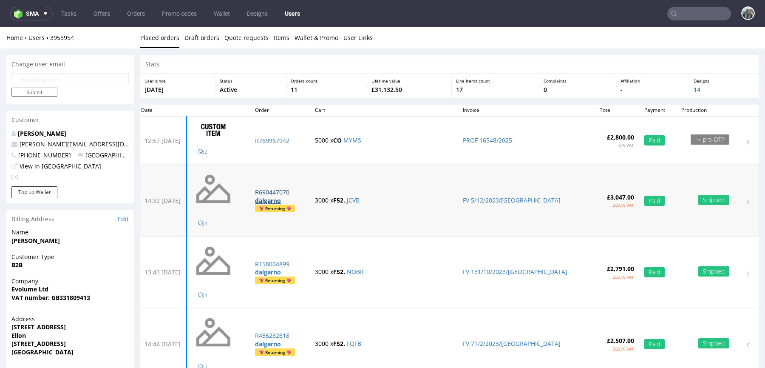
click at [299, 194] on p "R690447070" at bounding box center [280, 192] width 50 height 9
click at [300, 266] on p "R158004899" at bounding box center [280, 264] width 50 height 9
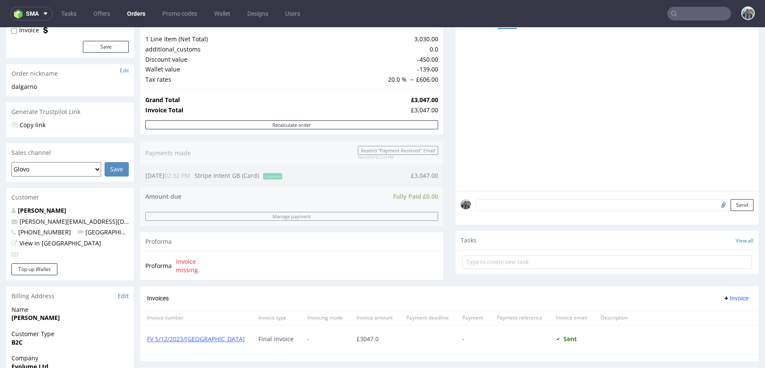
scroll to position [264, 0]
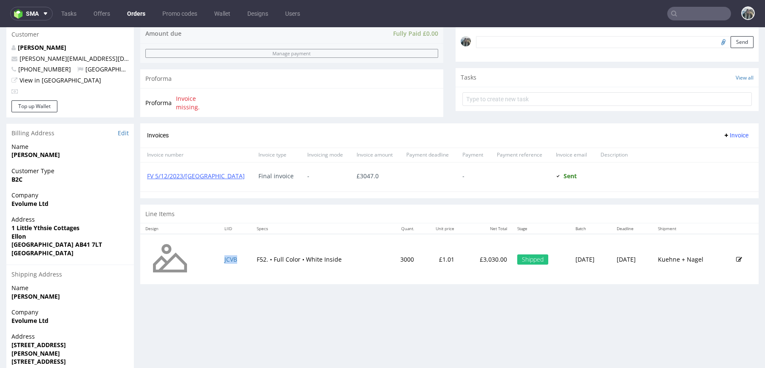
click at [241, 258] on td "JCVB" at bounding box center [235, 259] width 32 height 50
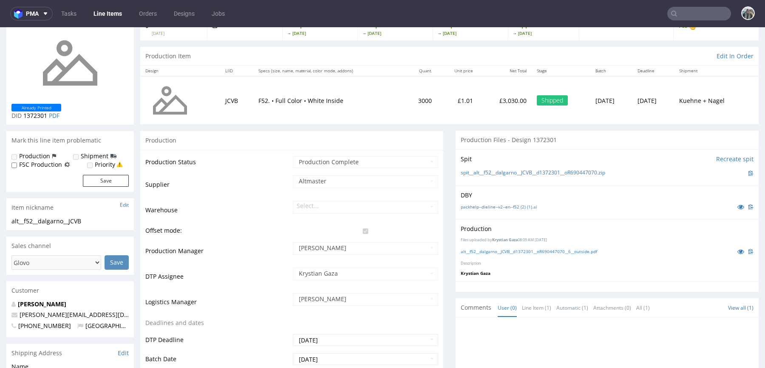
scroll to position [126, 0]
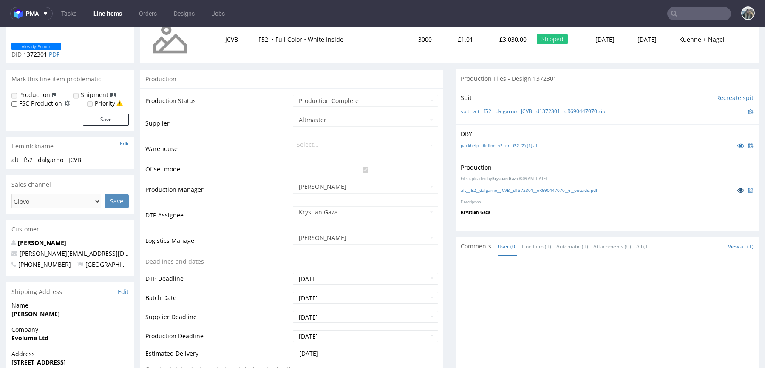
click at [737, 190] on icon at bounding box center [740, 190] width 7 height 6
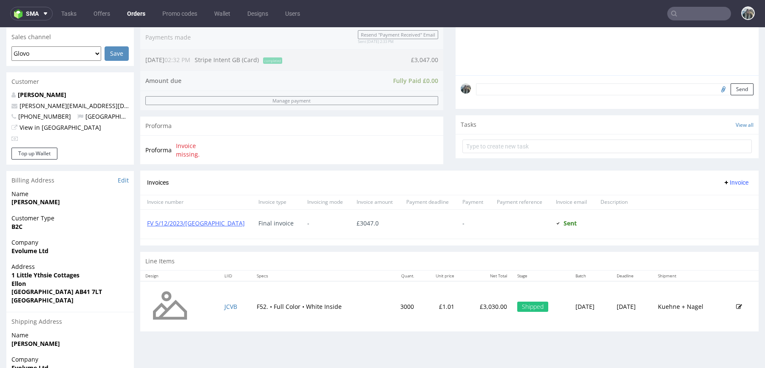
scroll to position [287, 0]
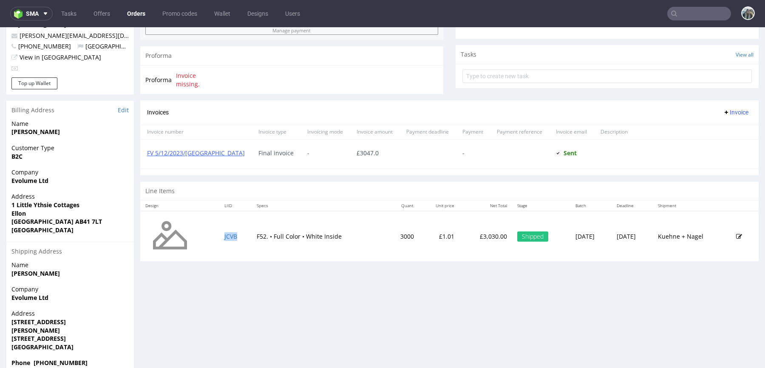
click at [246, 233] on td "JCVB" at bounding box center [235, 236] width 32 height 50
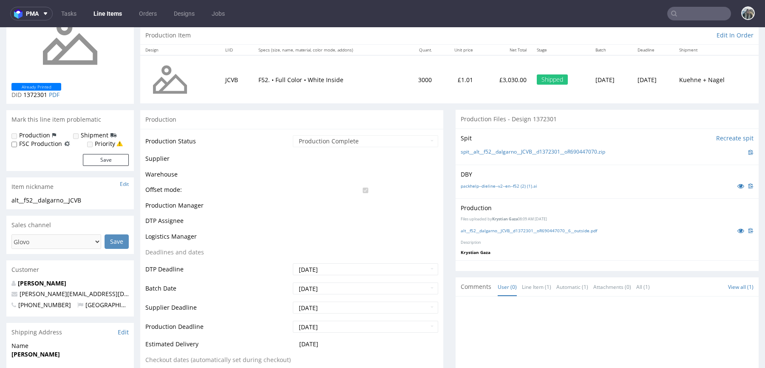
scroll to position [104, 0]
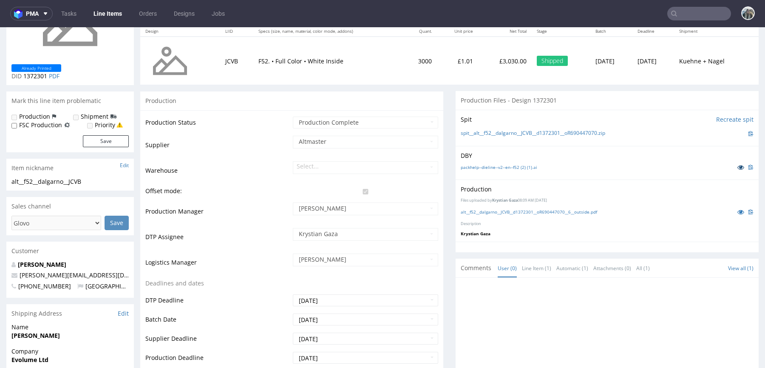
click at [737, 166] on icon at bounding box center [740, 167] width 7 height 6
click at [737, 209] on icon at bounding box center [740, 212] width 7 height 6
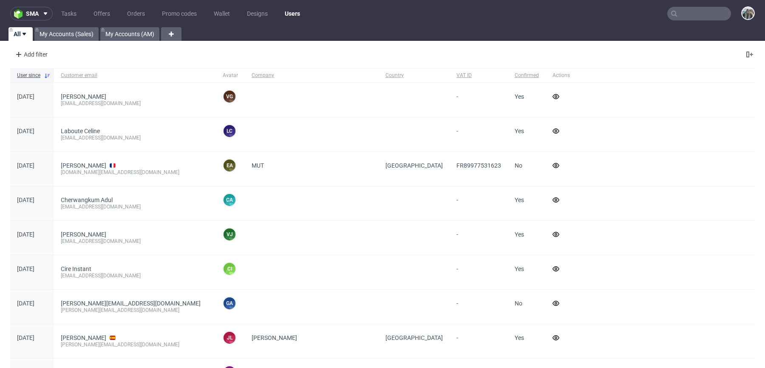
click at [675, 14] on input "text" at bounding box center [699, 14] width 64 height 14
paste input "chaiguysuk"
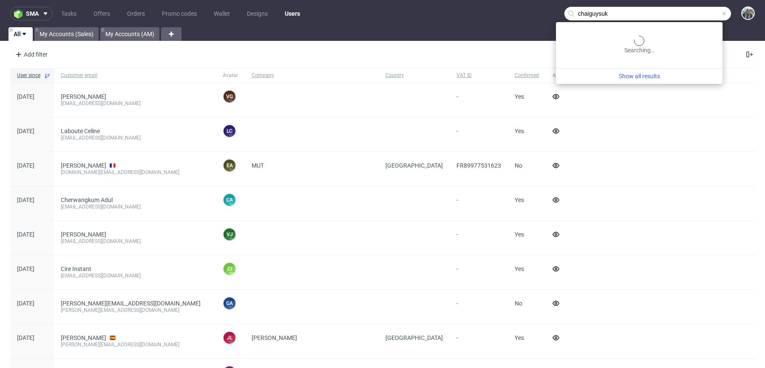
type input "chaiguysuk"
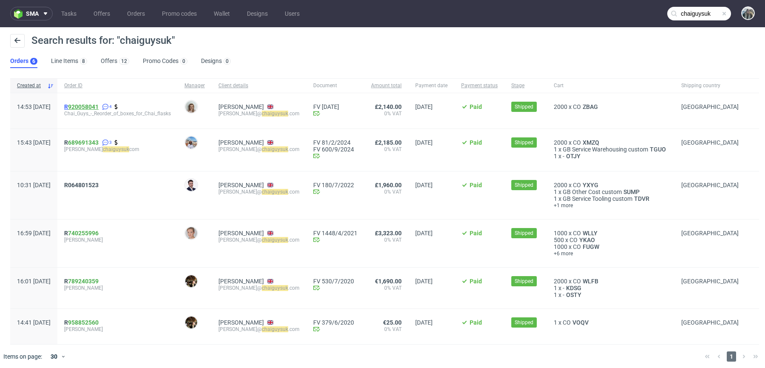
click at [97, 104] on link "920058041" at bounding box center [83, 106] width 31 height 7
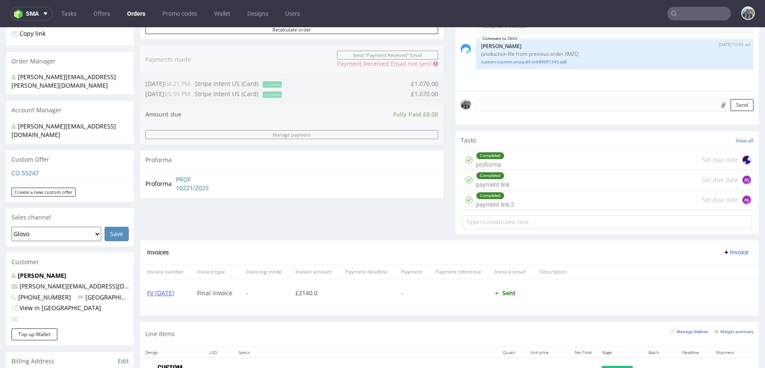
scroll to position [330, 0]
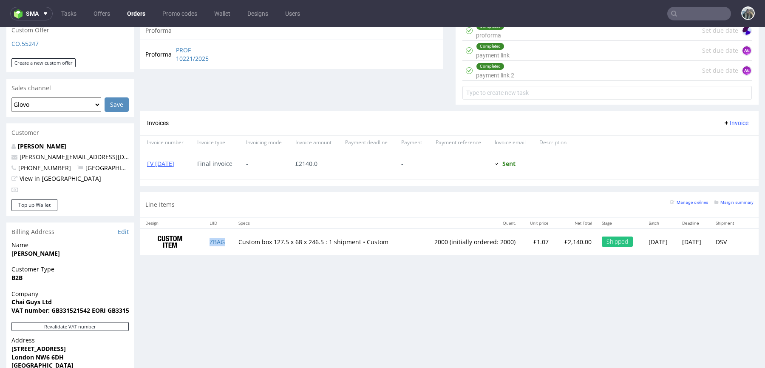
click at [225, 241] on td "ZBAG" at bounding box center [218, 241] width 29 height 27
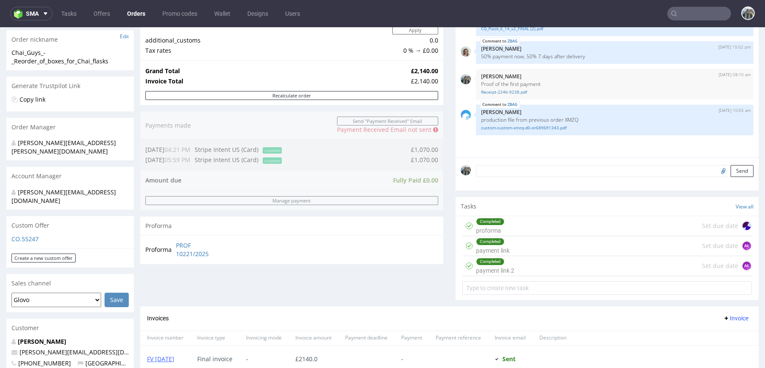
scroll to position [250, 0]
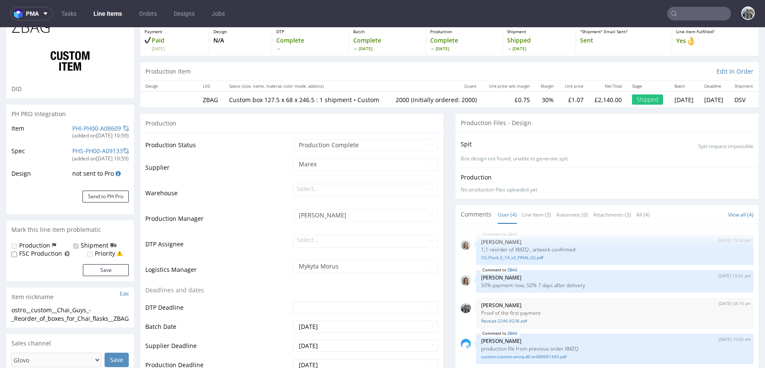
scroll to position [107, 0]
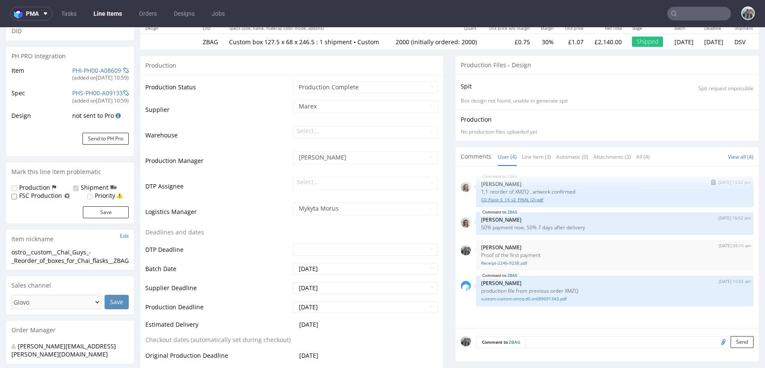
click at [528, 203] on link "CG_Flask_6_14_v2_FINAL (2).pdf" at bounding box center [614, 199] width 267 height 6
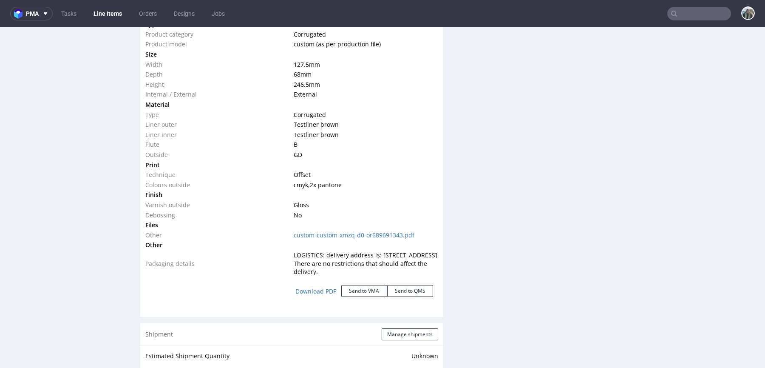
scroll to position [1091, 0]
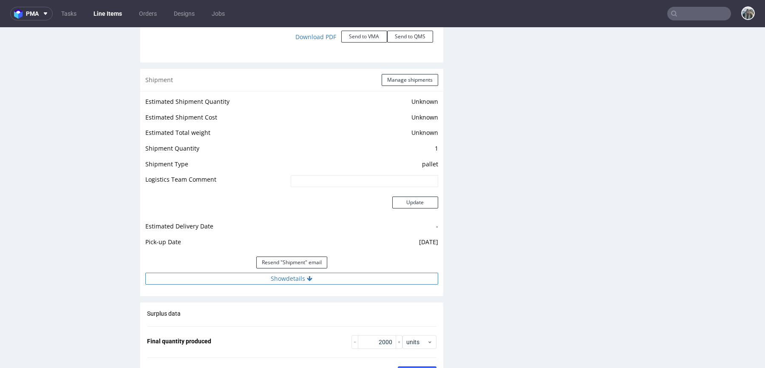
click at [292, 284] on button "Show details" at bounding box center [291, 278] width 293 height 12
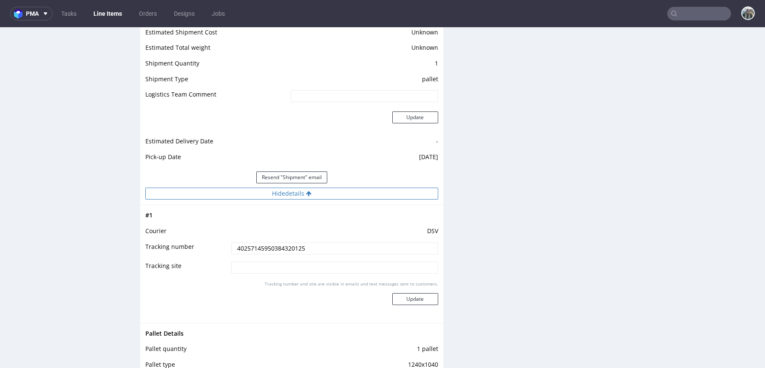
scroll to position [1180, 0]
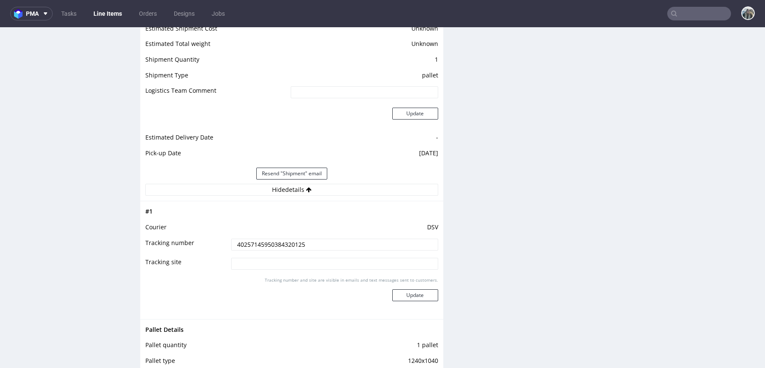
click at [679, 13] on input "text" at bounding box center [699, 14] width 64 height 14
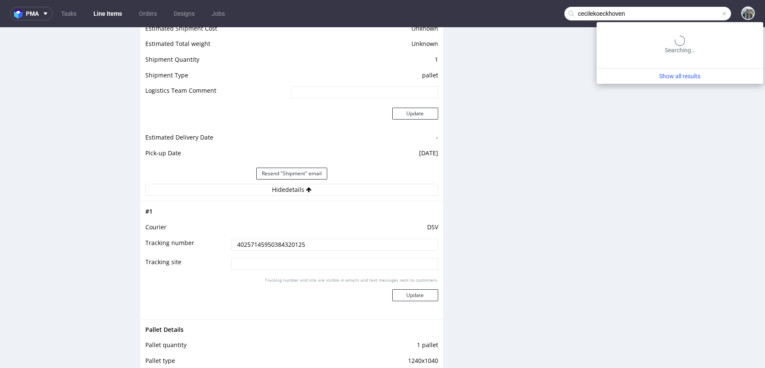
type input "cecilekoeckhoven"
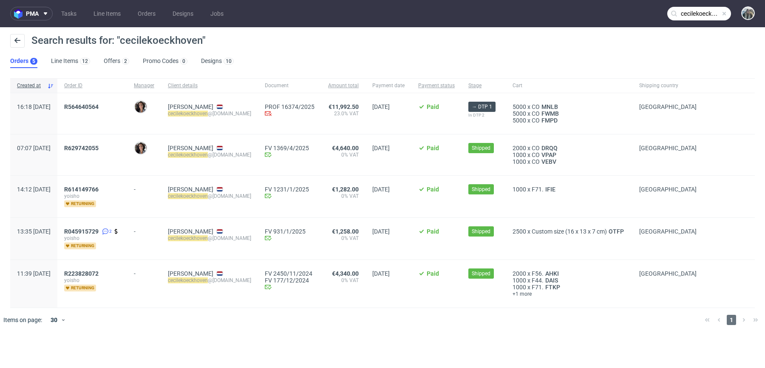
click at [90, 102] on div "R564640564" at bounding box center [92, 113] width 70 height 41
click at [93, 102] on div "R564640564" at bounding box center [92, 113] width 70 height 41
click at [93, 102] on div "R 564640564" at bounding box center [92, 113] width 70 height 41
click at [94, 105] on link "564640564" at bounding box center [83, 106] width 31 height 7
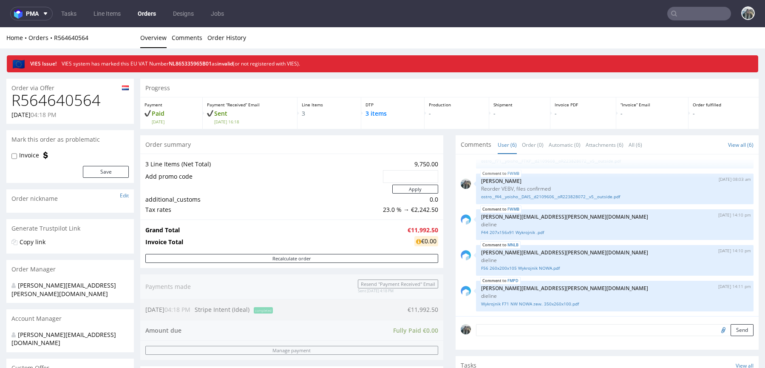
click at [50, 97] on h1 "R564640564" at bounding box center [69, 100] width 117 height 17
click at [50, 98] on h1 "R564640564" at bounding box center [69, 100] width 117 height 17
copy h1 "R564640564"
click at [690, 11] on input "text" at bounding box center [699, 14] width 64 height 14
paste input "cecilekoeckhoven"
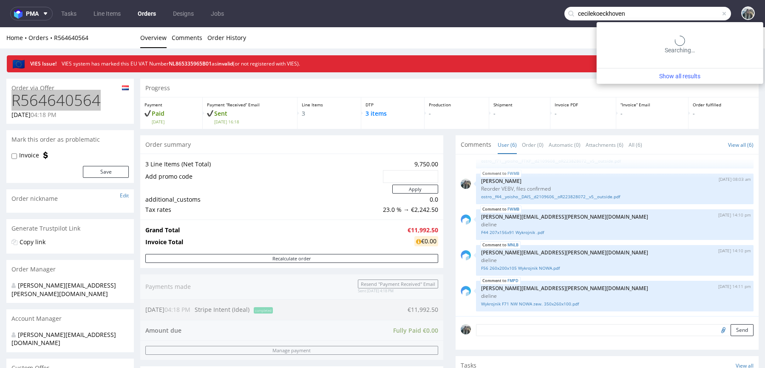
type input "cecilekoeckhoven"
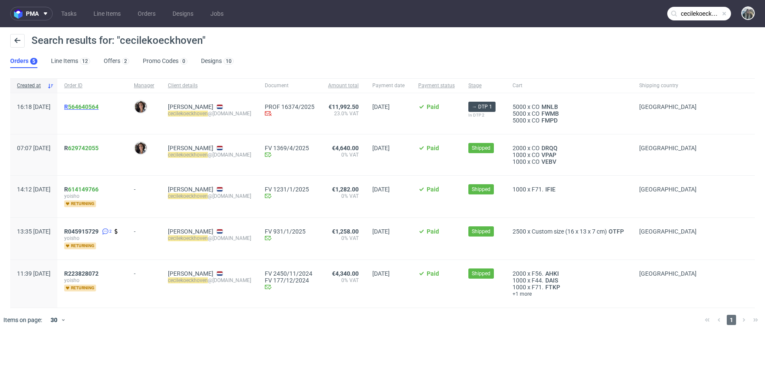
click at [99, 109] on span "R 564640564" at bounding box center [81, 106] width 34 height 7
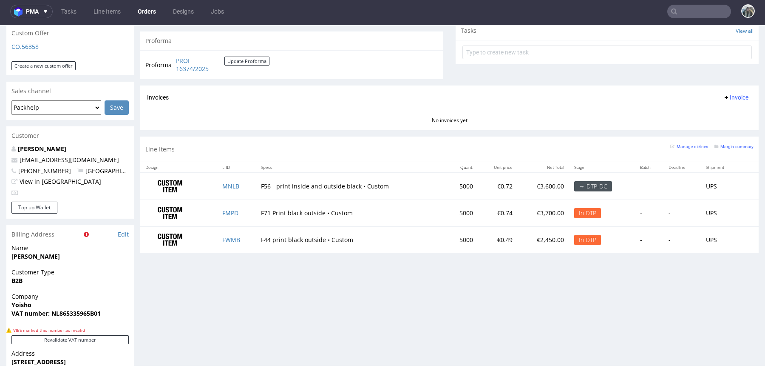
scroll to position [474, 0]
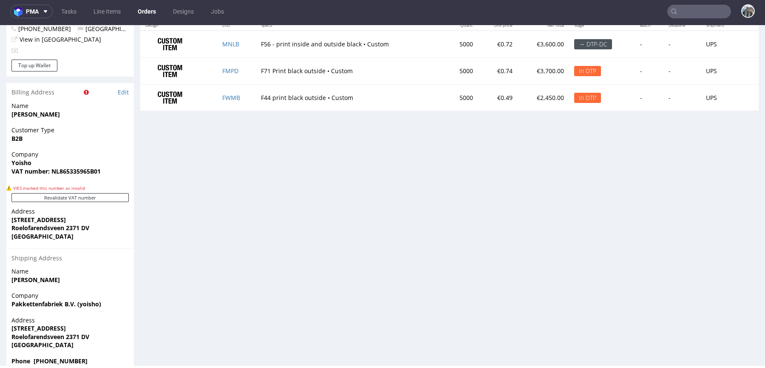
click at [25, 159] on strong "Yoisho" at bounding box center [21, 163] width 20 height 8
copy strong "Yoisho"
click at [671, 9] on use at bounding box center [674, 12] width 6 height 6
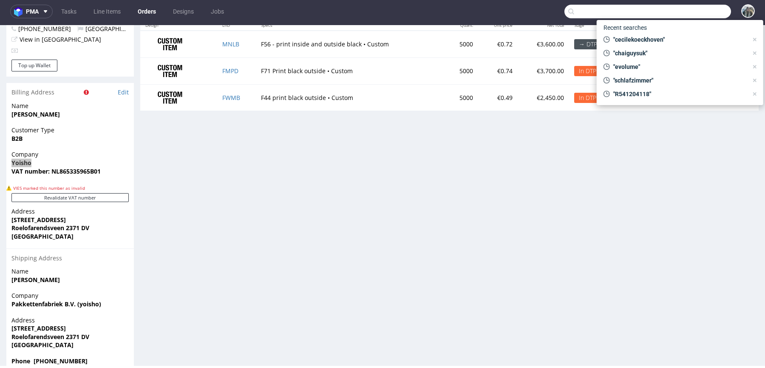
click at [668, 6] on input "text" at bounding box center [647, 12] width 167 height 14
paste input "refurbed"
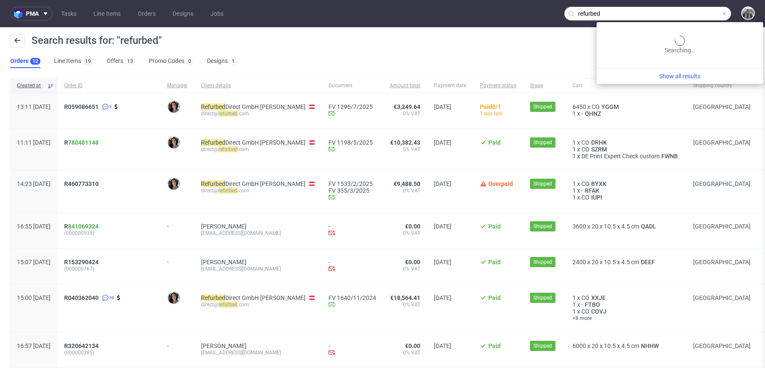
click at [694, 13] on input "refurbed" at bounding box center [647, 14] width 167 height 14
paste input "R707336450"
type input "R707336450"
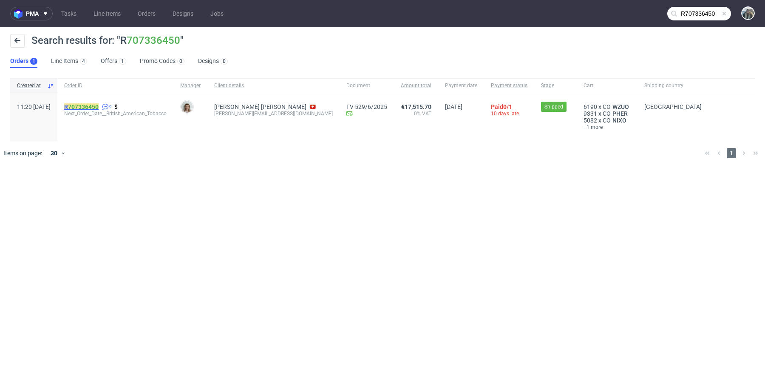
click at [87, 108] on mark "R 707336450" at bounding box center [81, 106] width 34 height 7
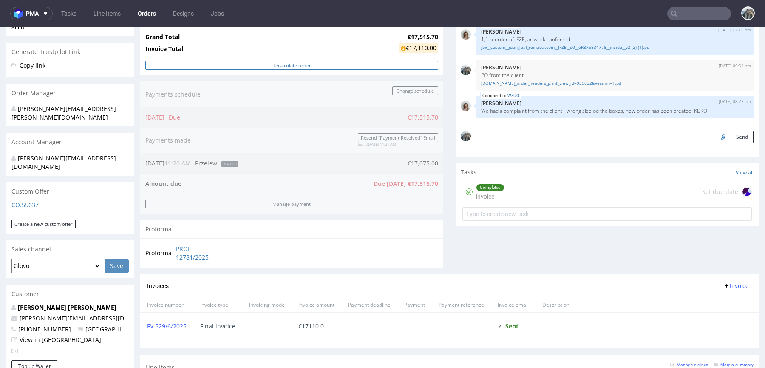
scroll to position [184, 0]
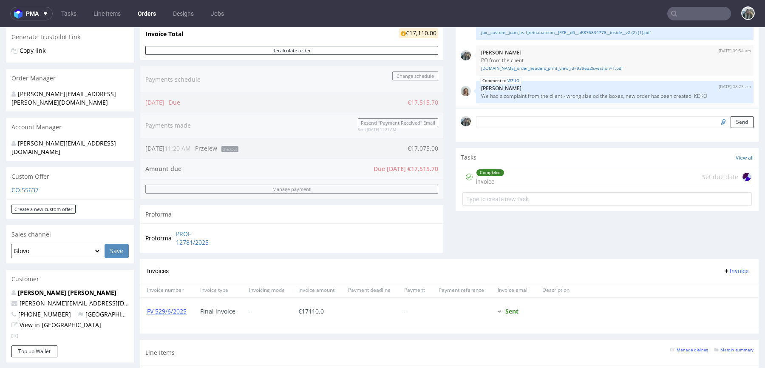
click at [704, 7] on input "text" at bounding box center [699, 14] width 64 height 14
paste input "lockenbox"
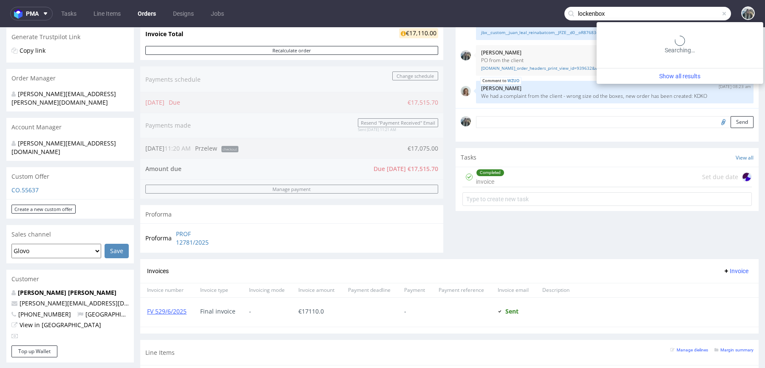
type input "lockenbox"
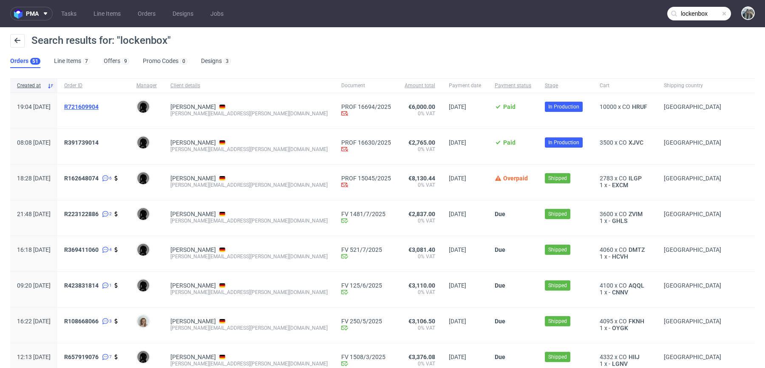
click at [99, 106] on span "R721609904" at bounding box center [81, 106] width 34 height 7
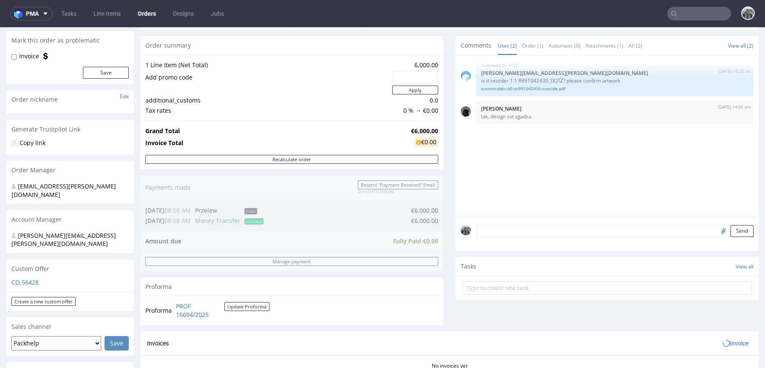
scroll to position [77, 0]
type input "lockenbox"
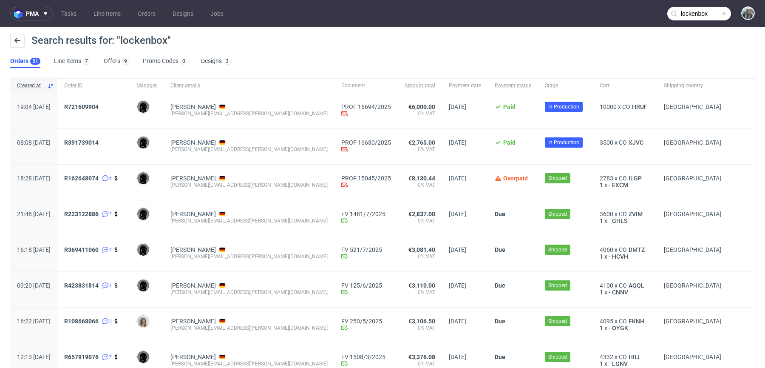
click at [111, 137] on div "R391739014" at bounding box center [93, 146] width 72 height 35
click at [111, 138] on div "R391739014" at bounding box center [93, 146] width 72 height 35
click at [99, 139] on span "R391739014" at bounding box center [81, 142] width 34 height 7
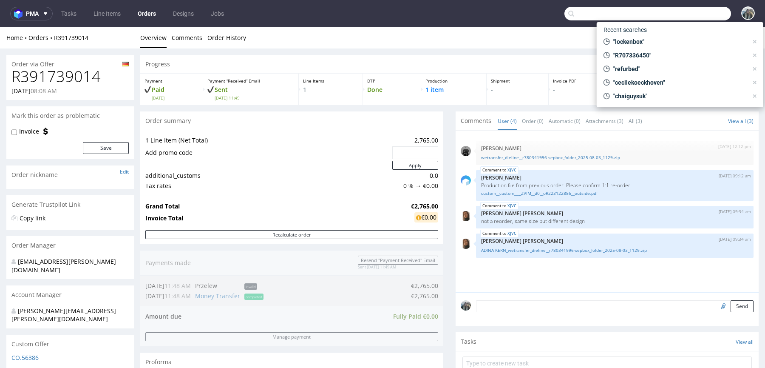
click at [704, 17] on input "text" at bounding box center [647, 14] width 167 height 14
paste input "tom@rodeo-group.com"
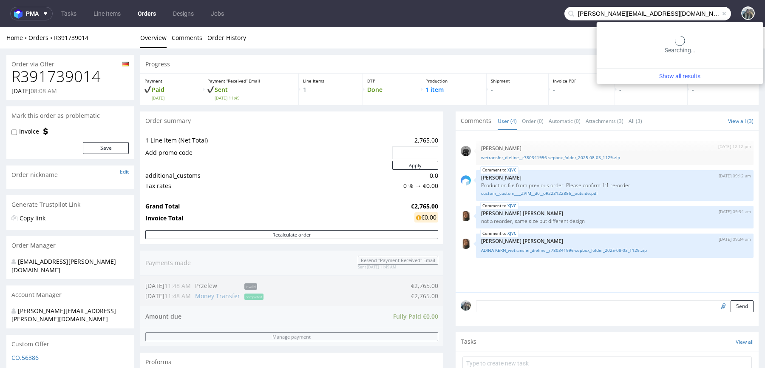
type input "tom@rodeo-group.com"
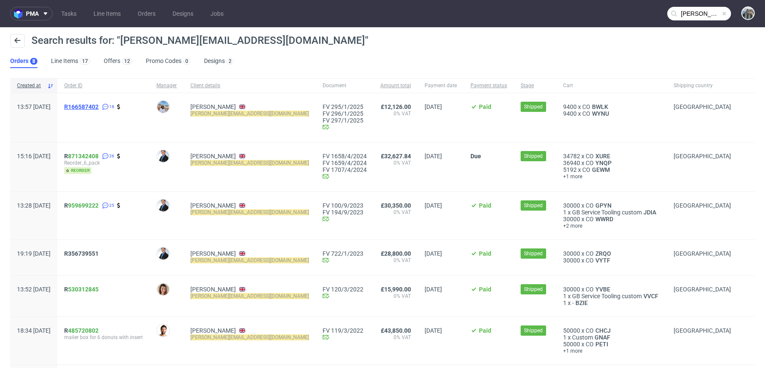
click at [99, 103] on span "R166587402" at bounding box center [81, 106] width 34 height 7
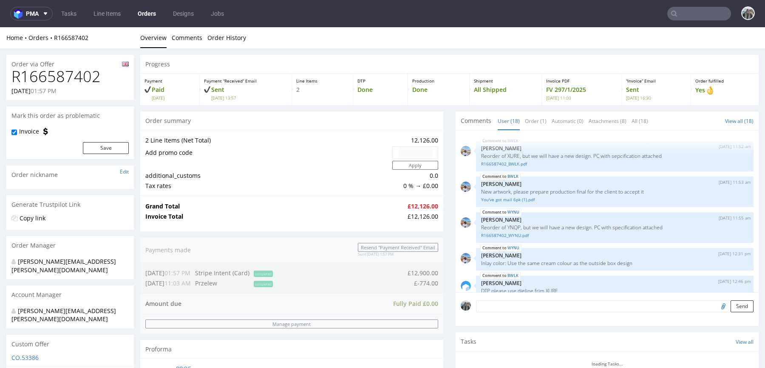
scroll to position [469, 0]
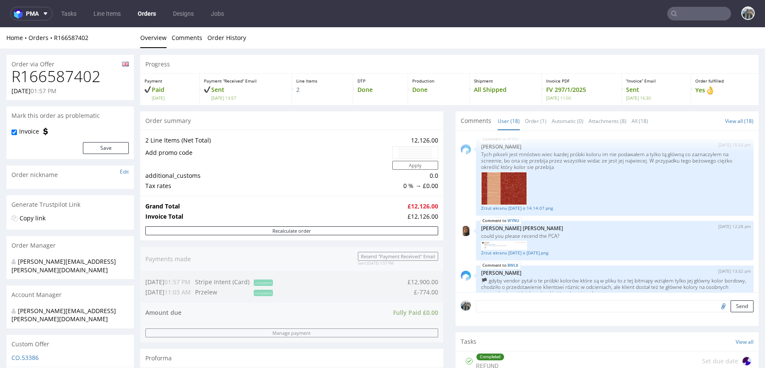
click at [694, 14] on input "text" at bounding box center [699, 14] width 64 height 14
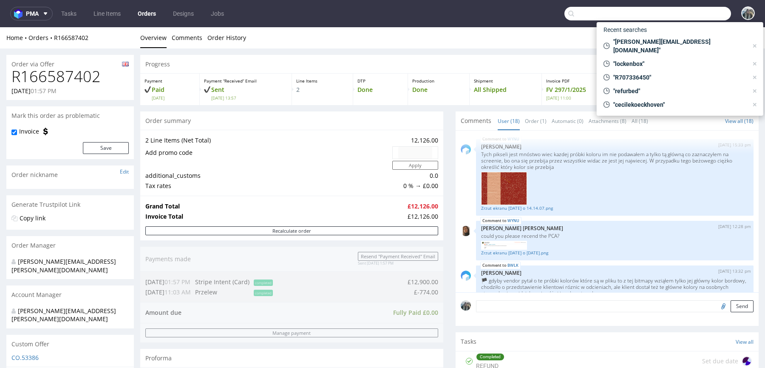
paste input "zakupy@afterfit-catering.pl"
type input "zakupy@afterfit-catering.pl"
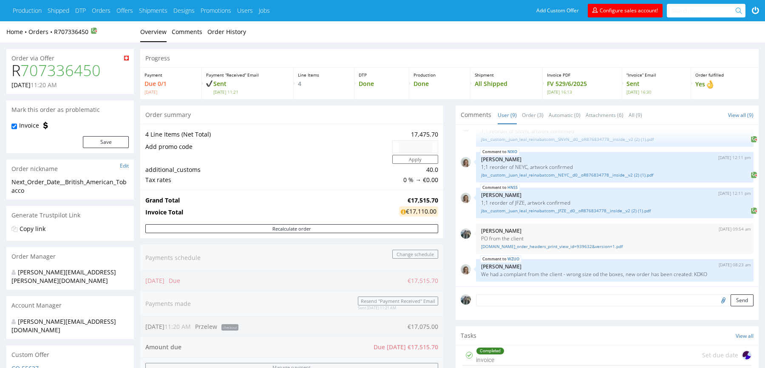
click at [17, 69] on h1 "R 707336450" at bounding box center [69, 70] width 117 height 17
click at [16, 69] on h1 "R 707336450" at bounding box center [69, 70] width 117 height 17
copy h1 "R 707336450"
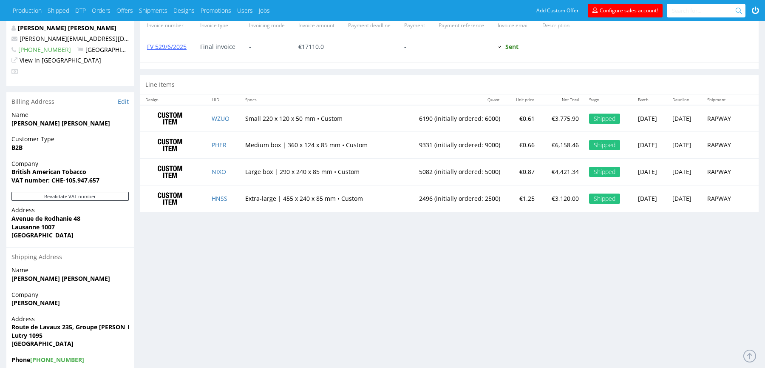
scroll to position [88, 0]
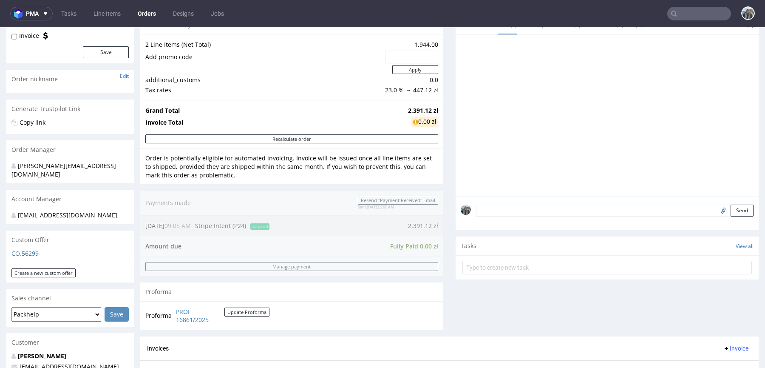
scroll to position [221, 0]
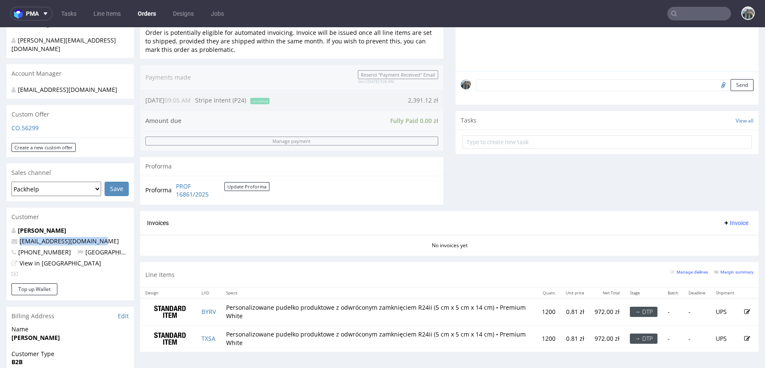
drag, startPoint x: 99, startPoint y: 243, endPoint x: 0, endPoint y: 243, distance: 99.5
click at [0, 243] on div "Order via Offer R733938539 [DATE] 09:05 AM Mark this order as problematic Invoi…" at bounding box center [382, 209] width 765 height 765
copy span "[EMAIL_ADDRESS][DOMAIN_NAME]"
